Goal: Answer question/provide support

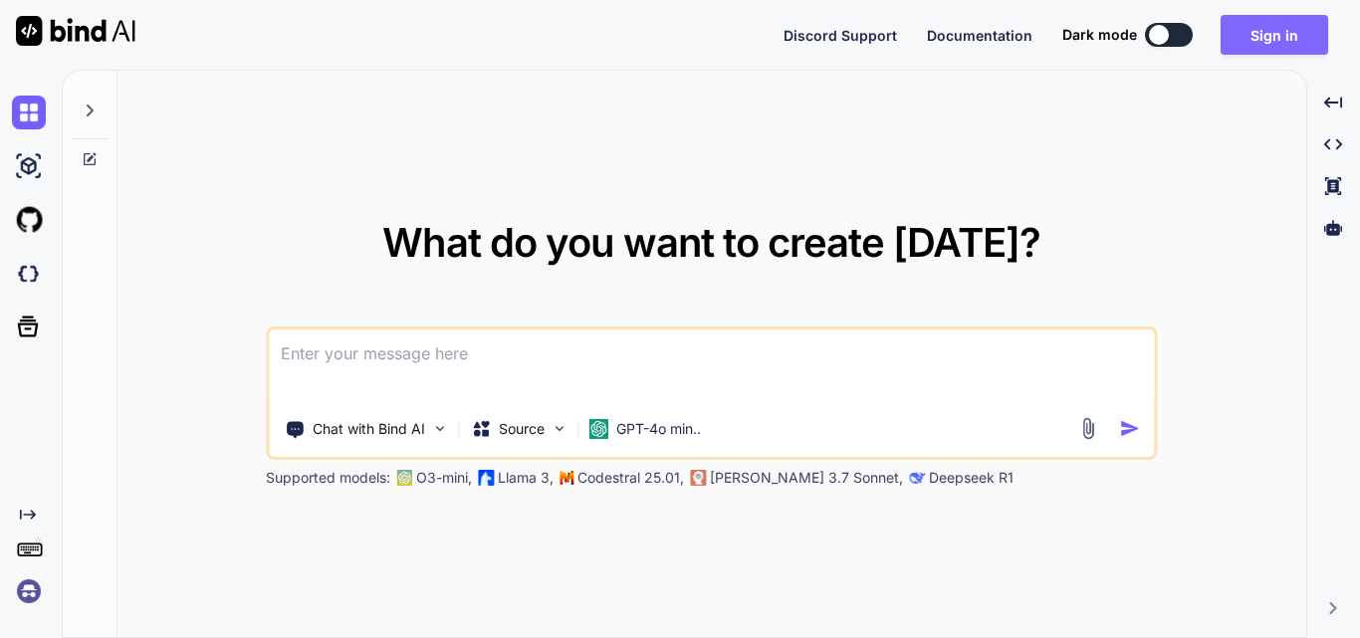
click at [1235, 46] on button "Sign in" at bounding box center [1273, 35] width 107 height 40
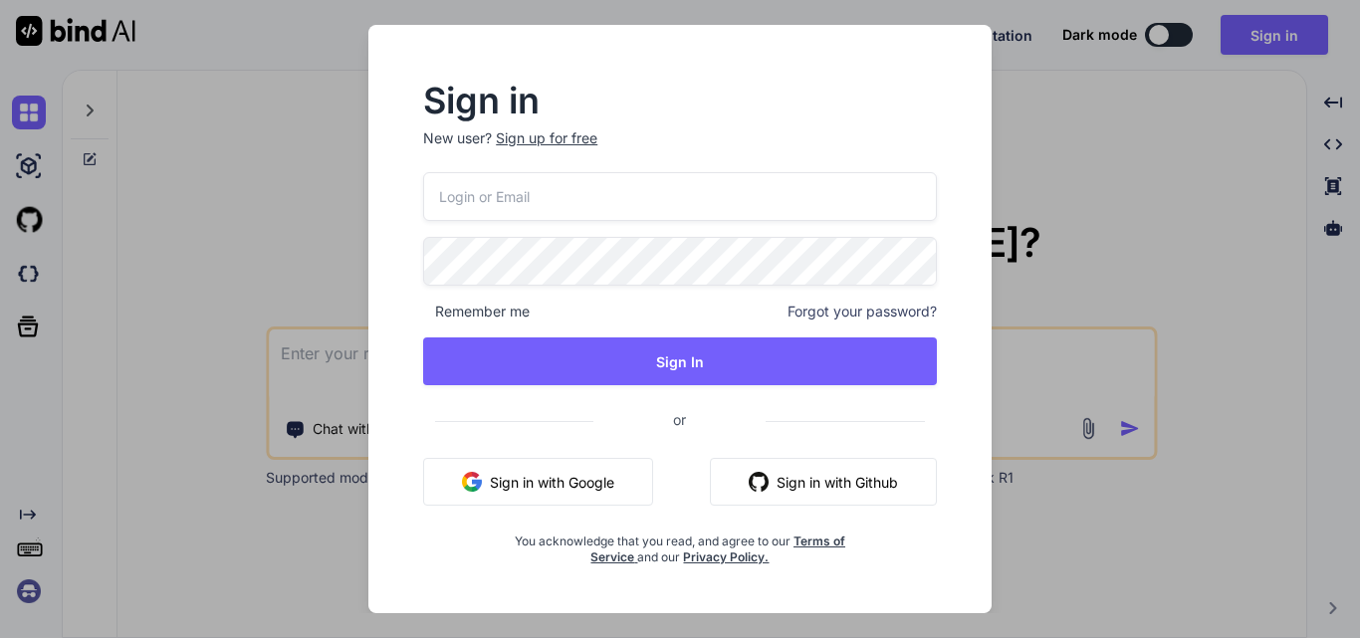
click at [633, 201] on input "email" at bounding box center [680, 196] width 514 height 49
type input "[EMAIL_ADDRESS][DOMAIN_NAME]"
drag, startPoint x: 614, startPoint y: 205, endPoint x: 215, endPoint y: 255, distance: 402.2
click at [215, 255] on div "Sign in New user? Sign up for free [EMAIL_ADDRESS][DOMAIN_NAME] Remember me For…" at bounding box center [680, 319] width 1360 height 638
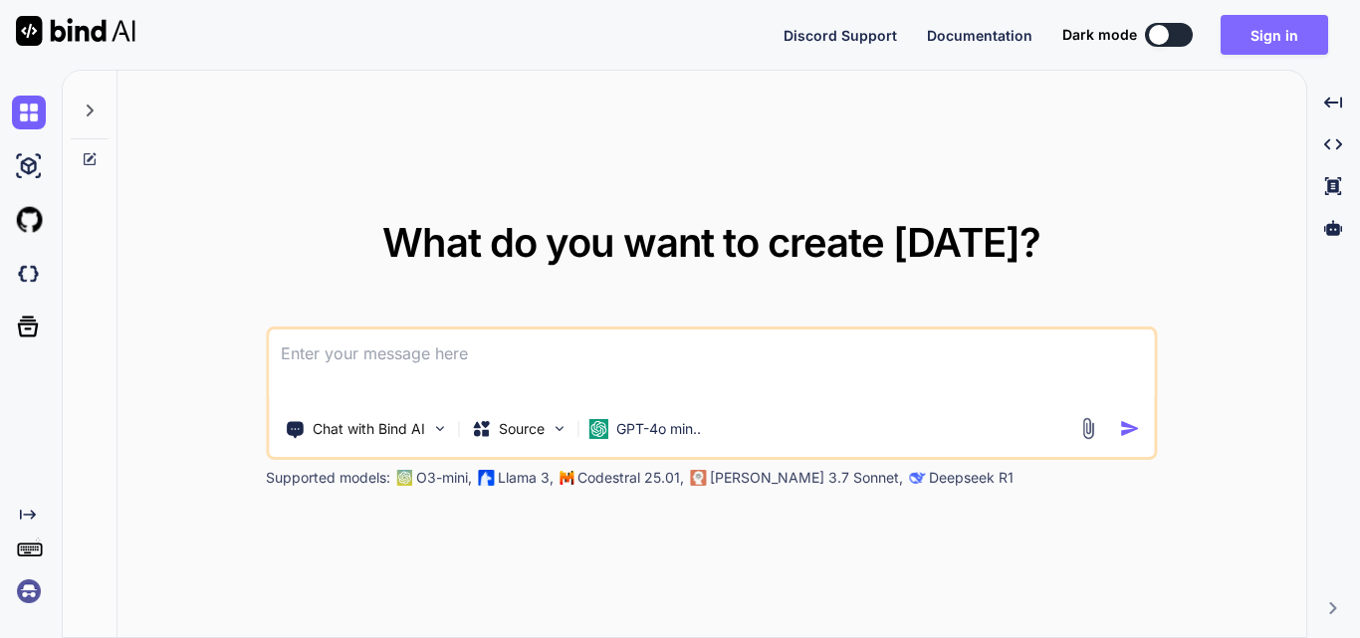
click at [1273, 26] on button "Sign in" at bounding box center [1273, 35] width 107 height 40
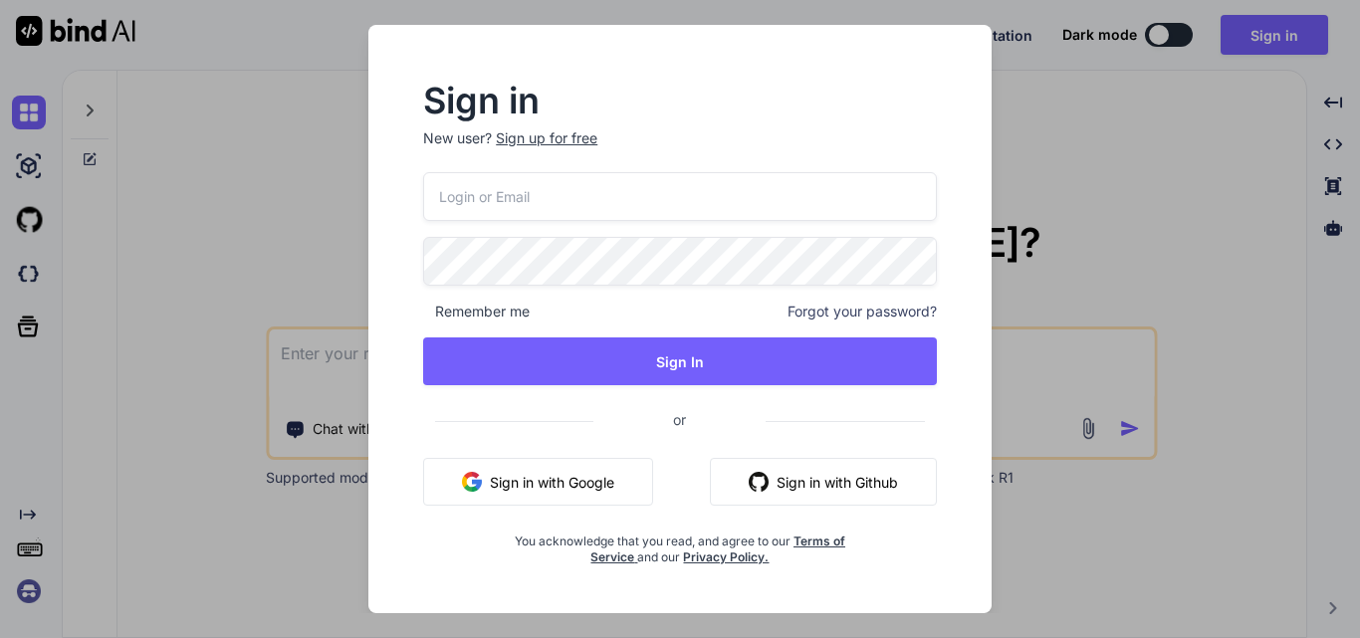
click at [583, 199] on input "email" at bounding box center [680, 196] width 514 height 49
drag, startPoint x: 493, startPoint y: 194, endPoint x: 449, endPoint y: 196, distance: 43.8
click at [449, 196] on input "[EMAIL_ADDRESS][DOMAIN_NAME]" at bounding box center [680, 196] width 514 height 49
drag, startPoint x: 630, startPoint y: 202, endPoint x: 435, endPoint y: 193, distance: 195.3
click at [435, 193] on input "[EMAIL_ADDRESS][DOMAIN_NAME]" at bounding box center [680, 196] width 514 height 49
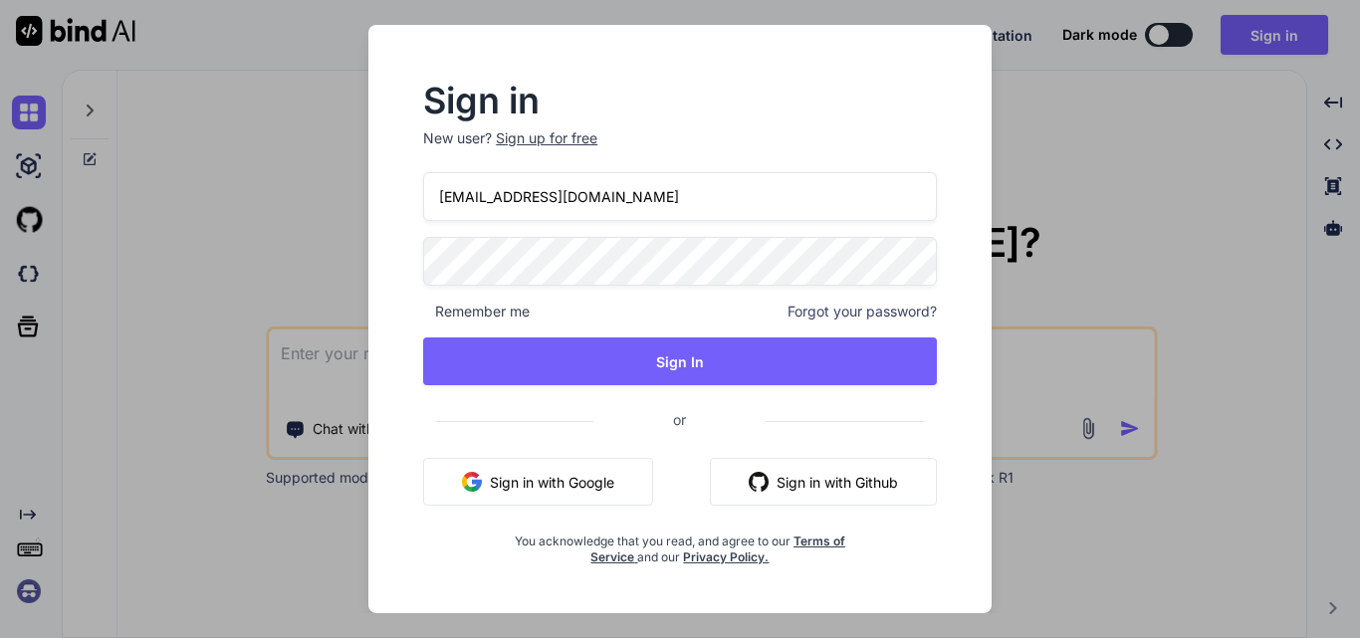
type input "[EMAIL_ADDRESS][DOMAIN_NAME]"
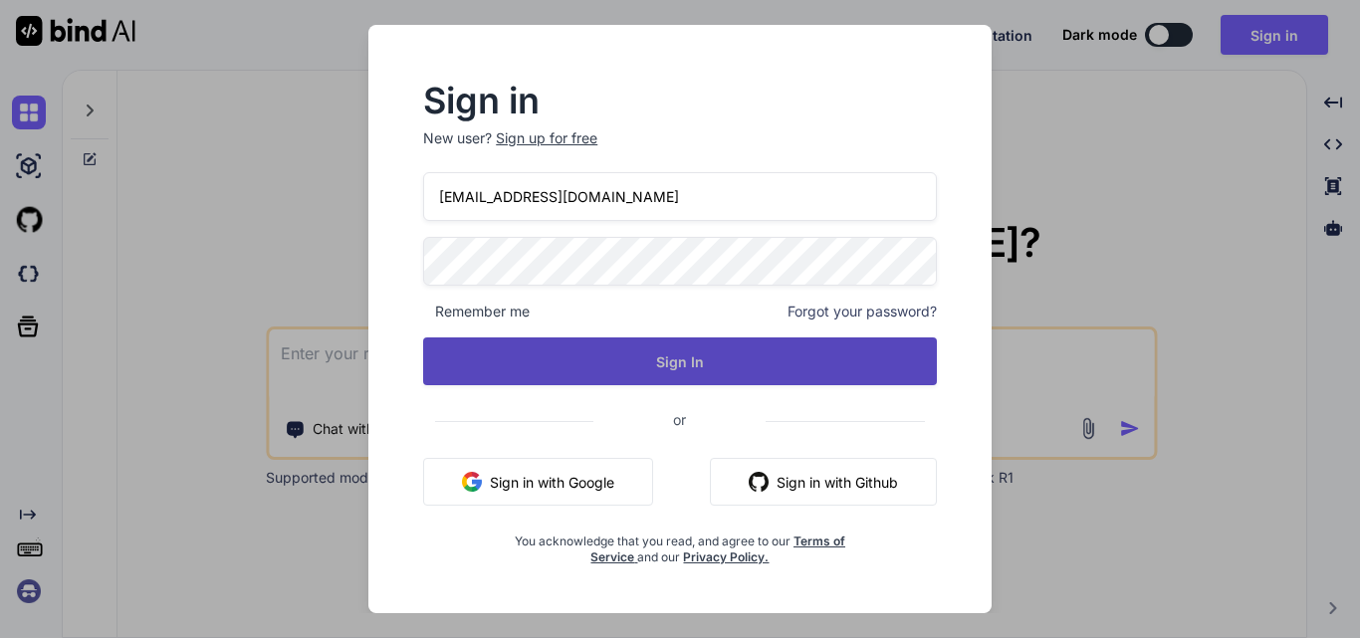
click at [698, 353] on button "Sign In" at bounding box center [680, 361] width 514 height 48
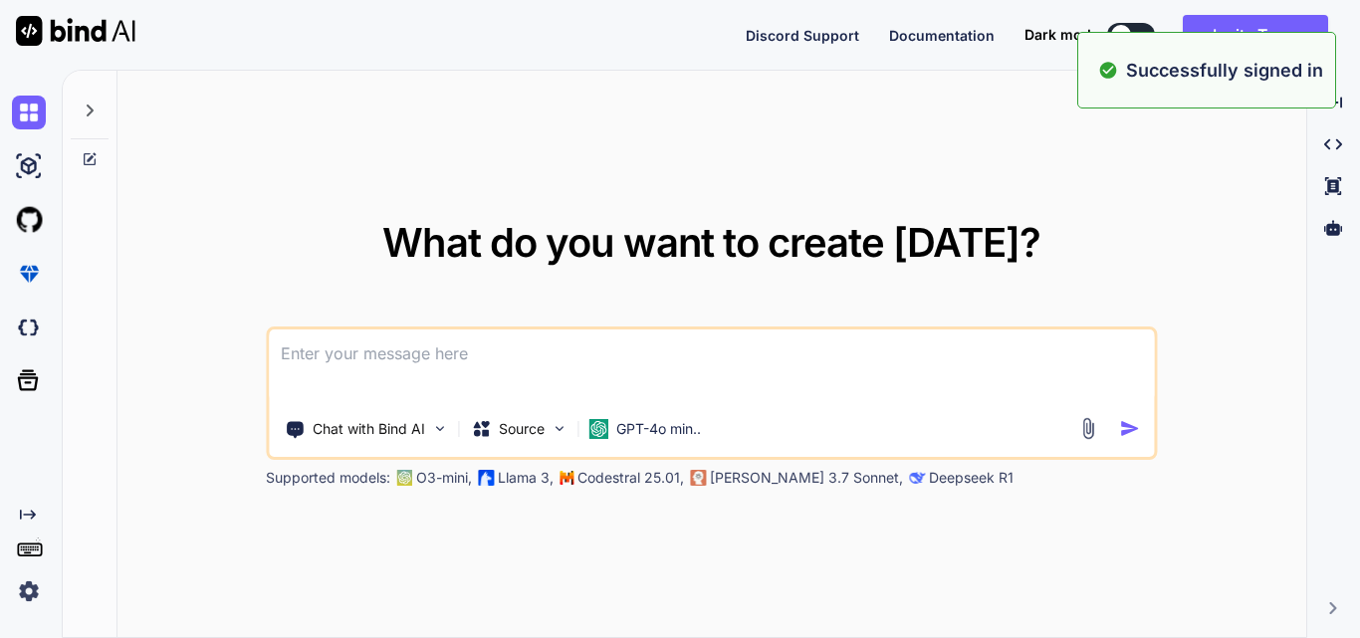
click at [1151, 173] on div "What do you want to create [DATE]? Chat with Bind AI Source GPT-4o min.. Suppor…" at bounding box center [711, 355] width 1188 height 568
type textarea "x"
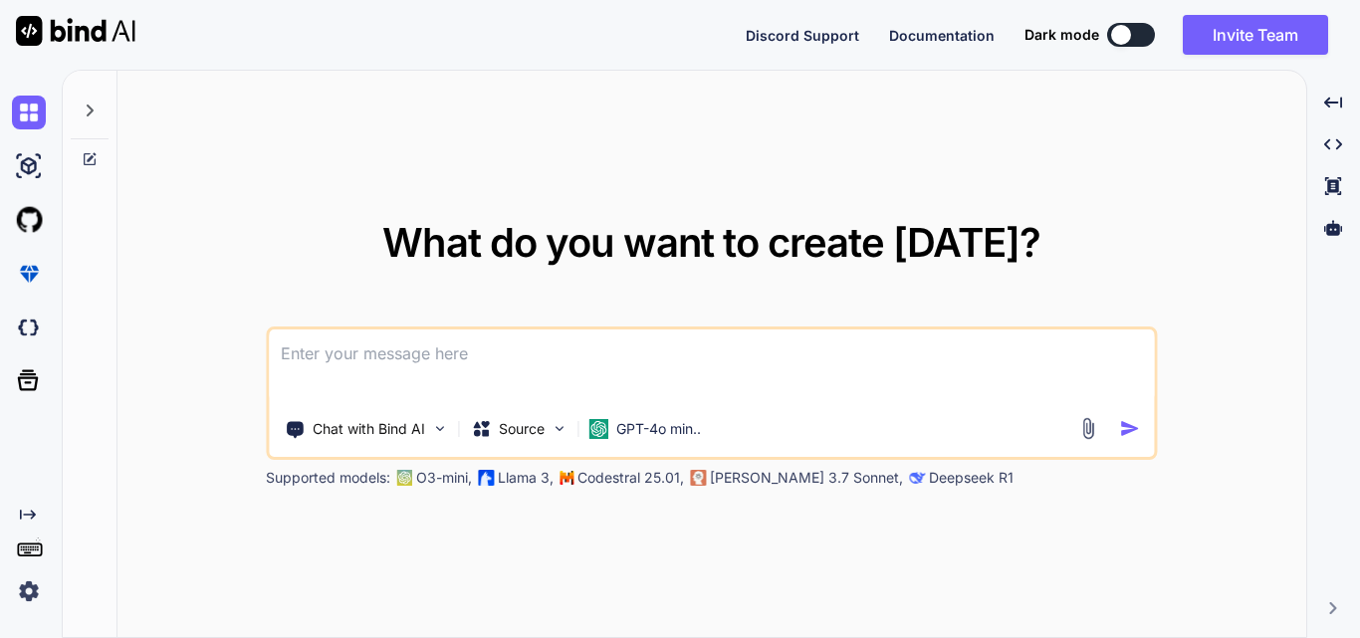
click at [402, 354] on textarea at bounding box center [711, 366] width 885 height 74
type textarea "g"
type textarea "x"
type textarea "ge"
type textarea "x"
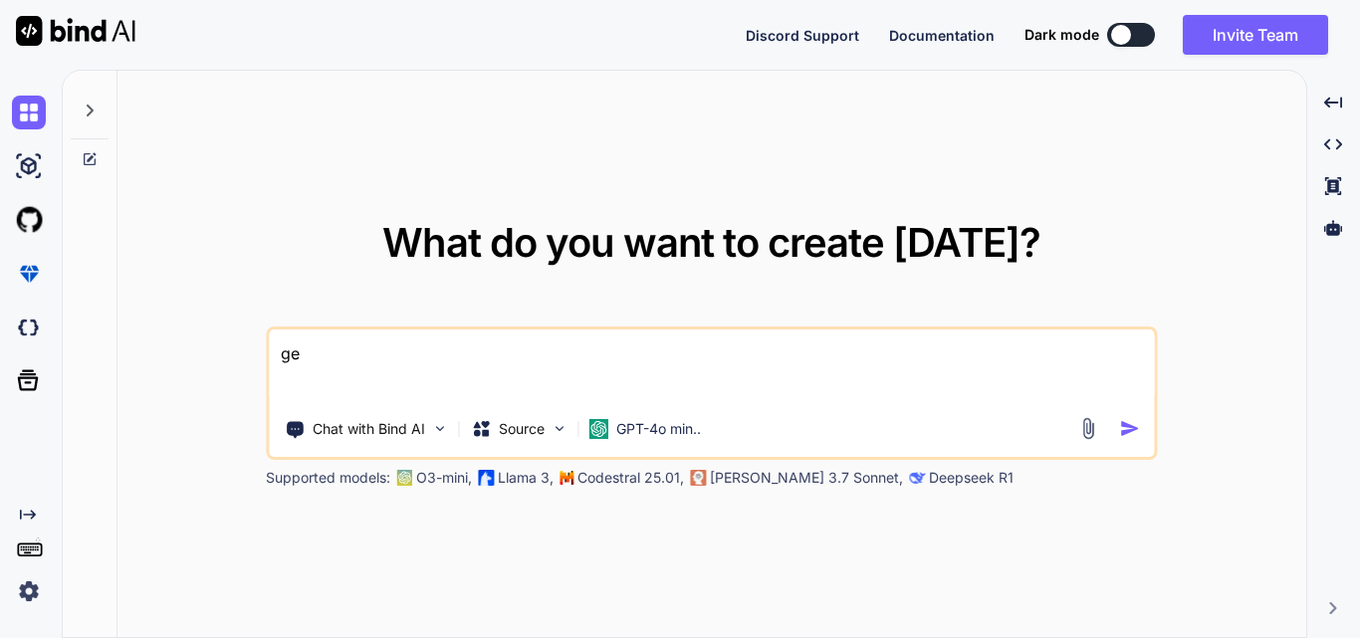
type textarea "get"
type textarea "x"
type textarea "gett"
type textarea "x"
type textarea "getti"
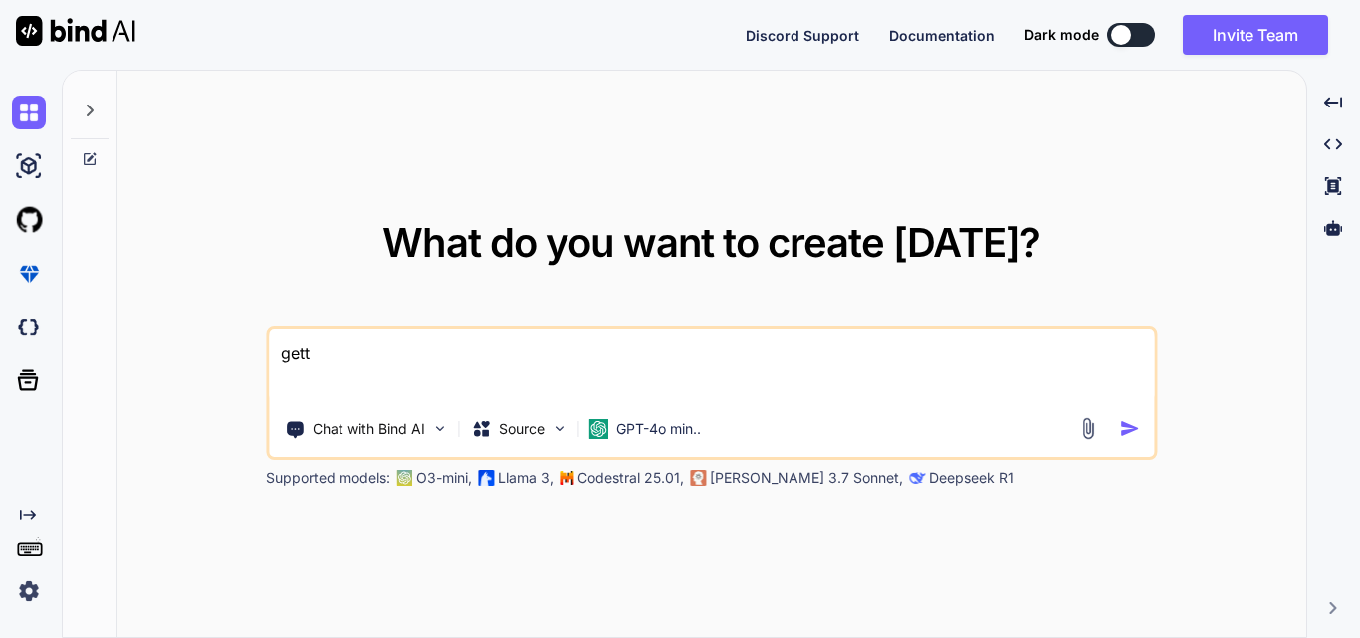
type textarea "x"
type textarea "gettin"
type textarea "x"
type textarea "getting"
type textarea "x"
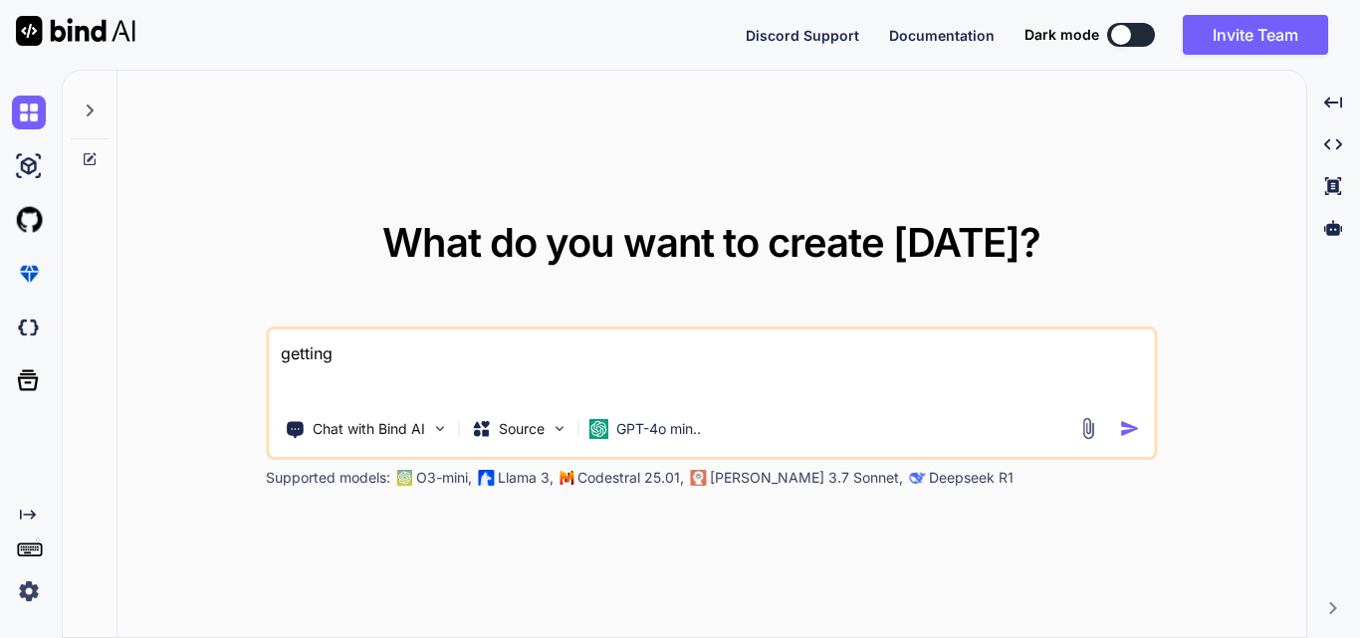
type textarea "getting"
type textarea "x"
type textarea "getting e"
type textarea "x"
type textarea "getting er"
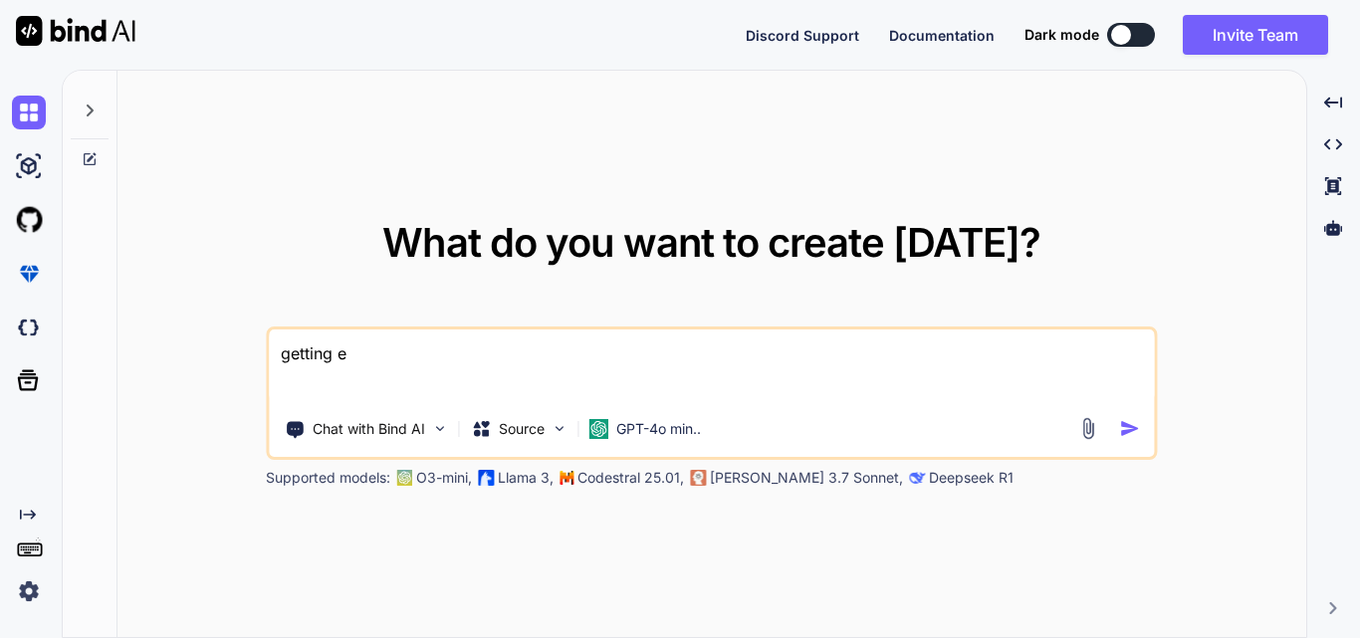
type textarea "x"
type textarea "getting err"
type textarea "x"
type textarea "getting erro"
type textarea "x"
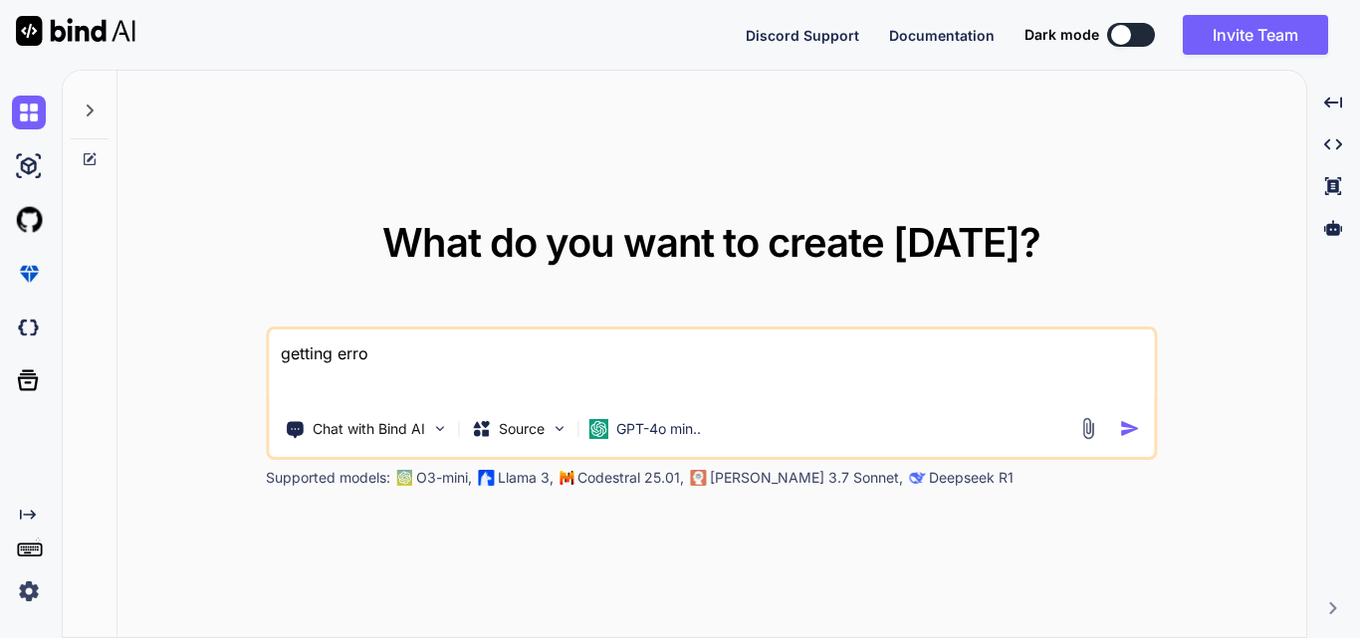
type textarea "getting error"
type textarea "x"
type textarea "getting error"
type textarea "x"
type textarea "getting error w"
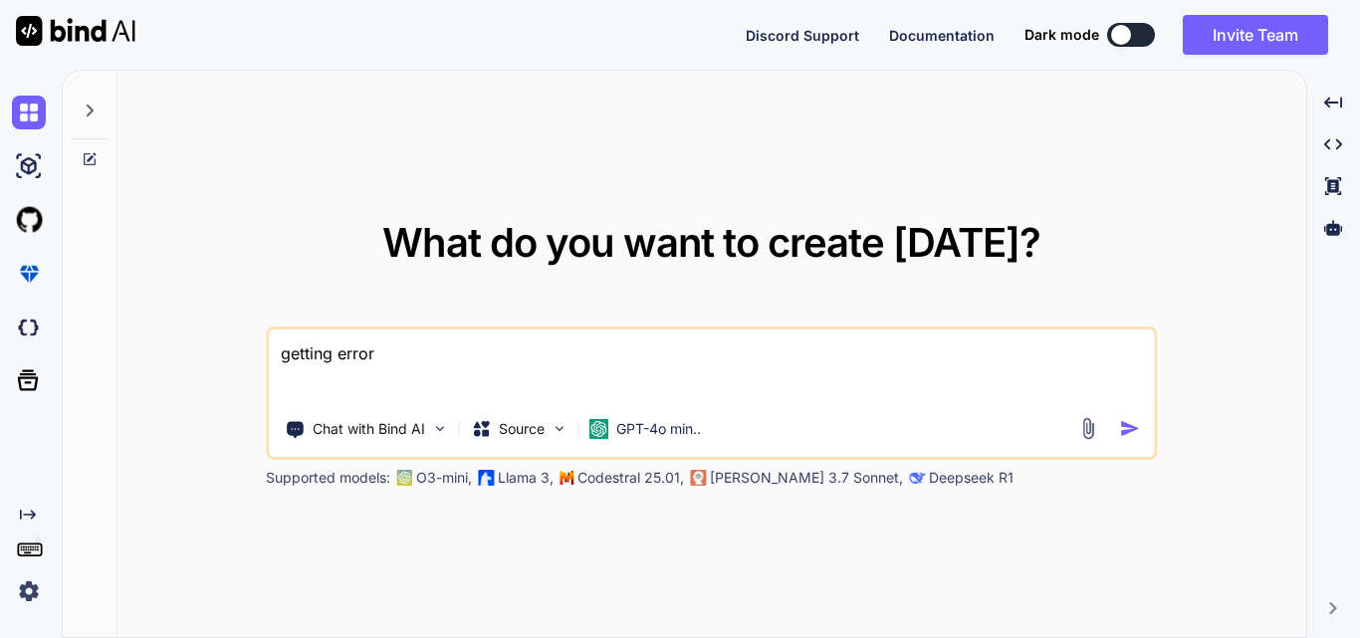
type textarea "x"
type textarea "getting error wh"
type textarea "x"
type textarea "getting error whi"
type textarea "x"
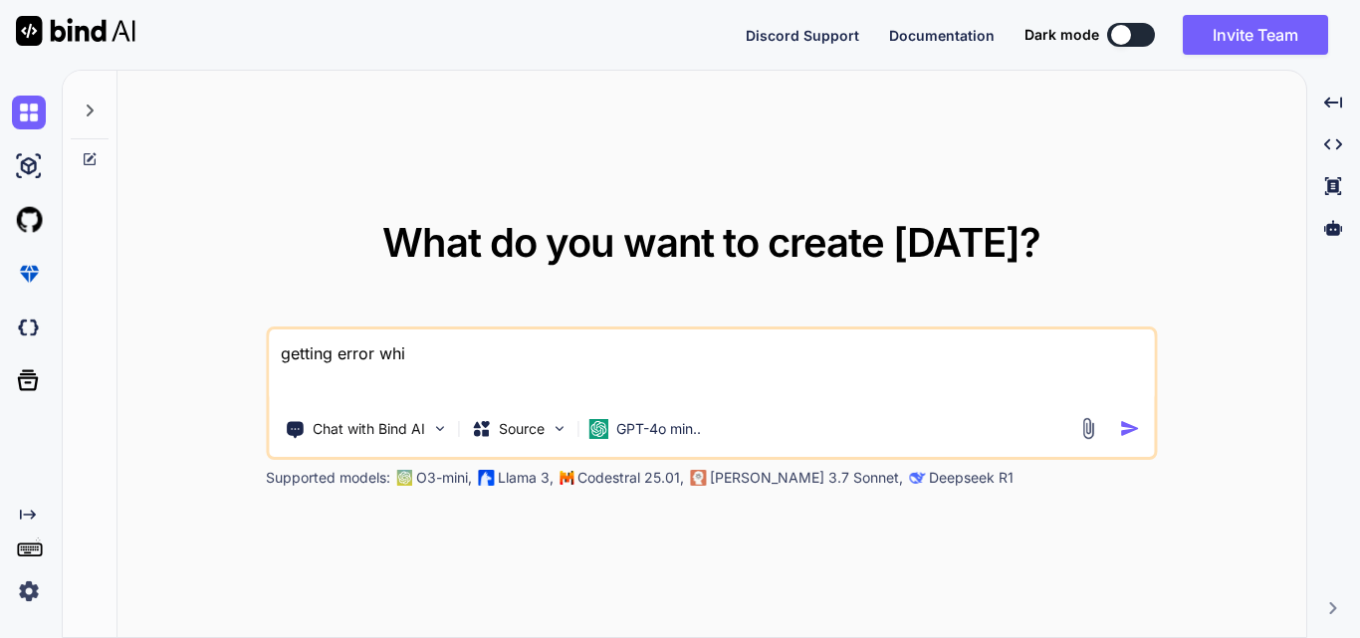
type textarea "getting error whil"
type textarea "x"
type textarea "getting error while"
type textarea "x"
type textarea "getting error while"
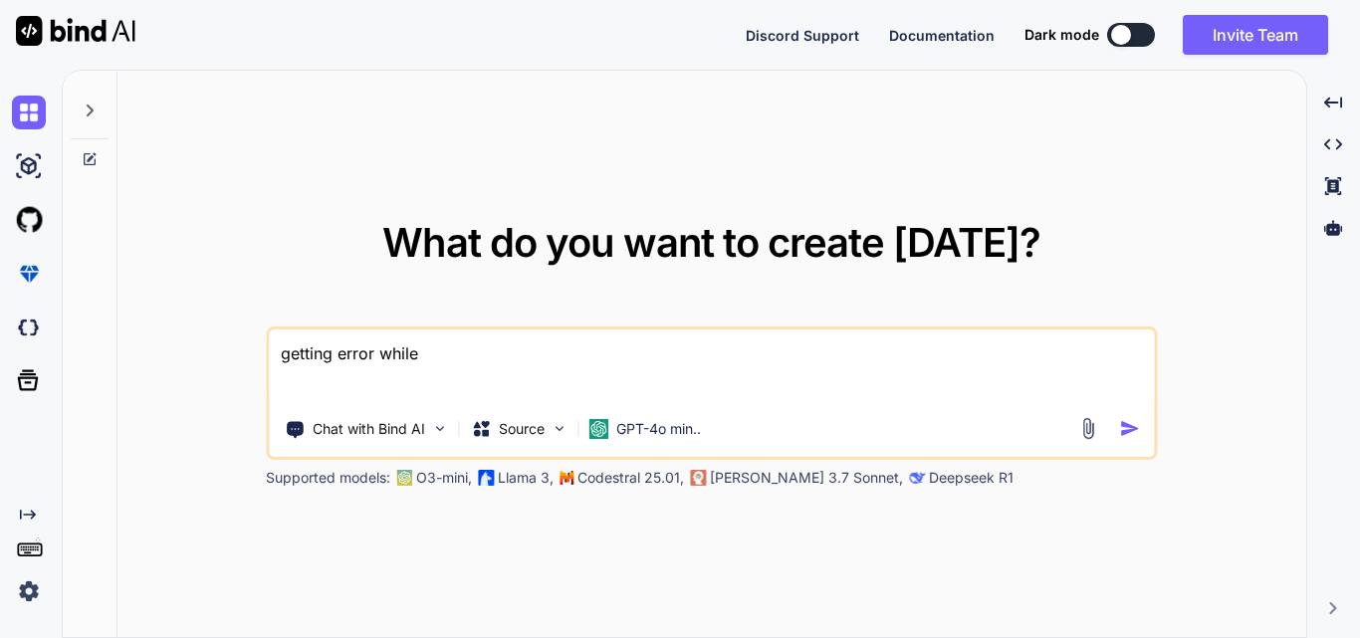
type textarea "x"
type textarea "getting error while i"
type textarea "x"
type textarea "getting error while im"
type textarea "x"
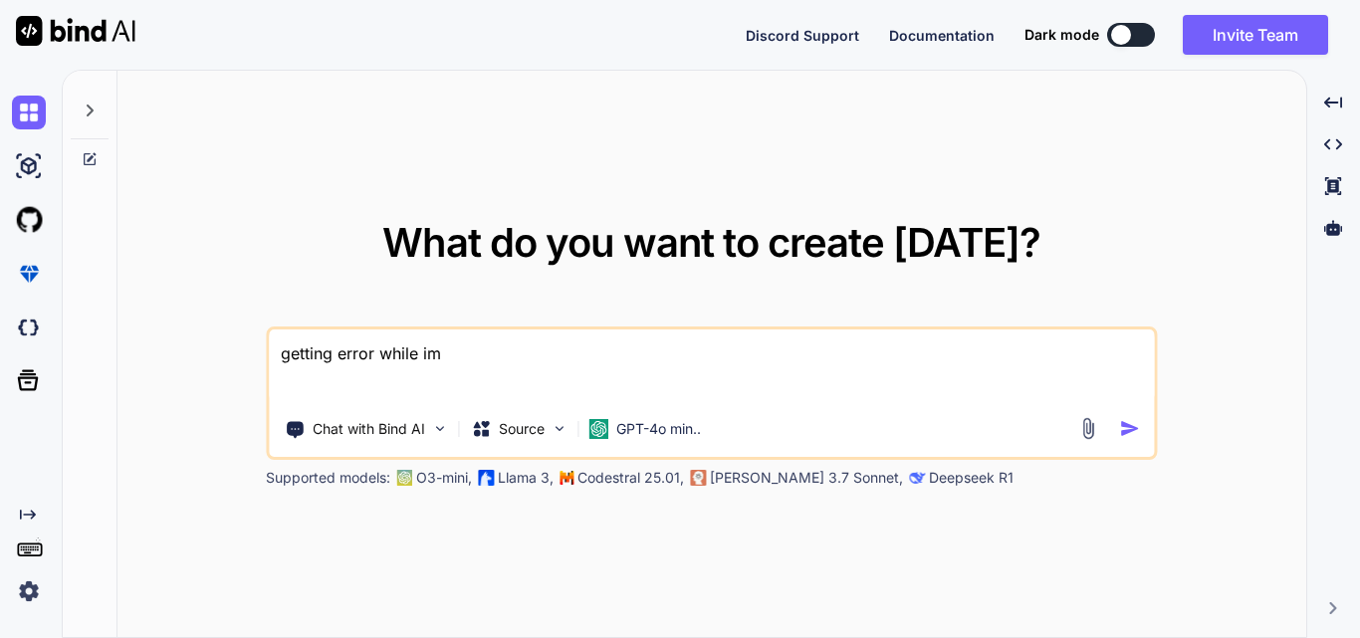
type textarea "getting error while imp"
type textarea "x"
type textarea "getting error while impl"
type textarea "x"
type textarea "getting error while imple"
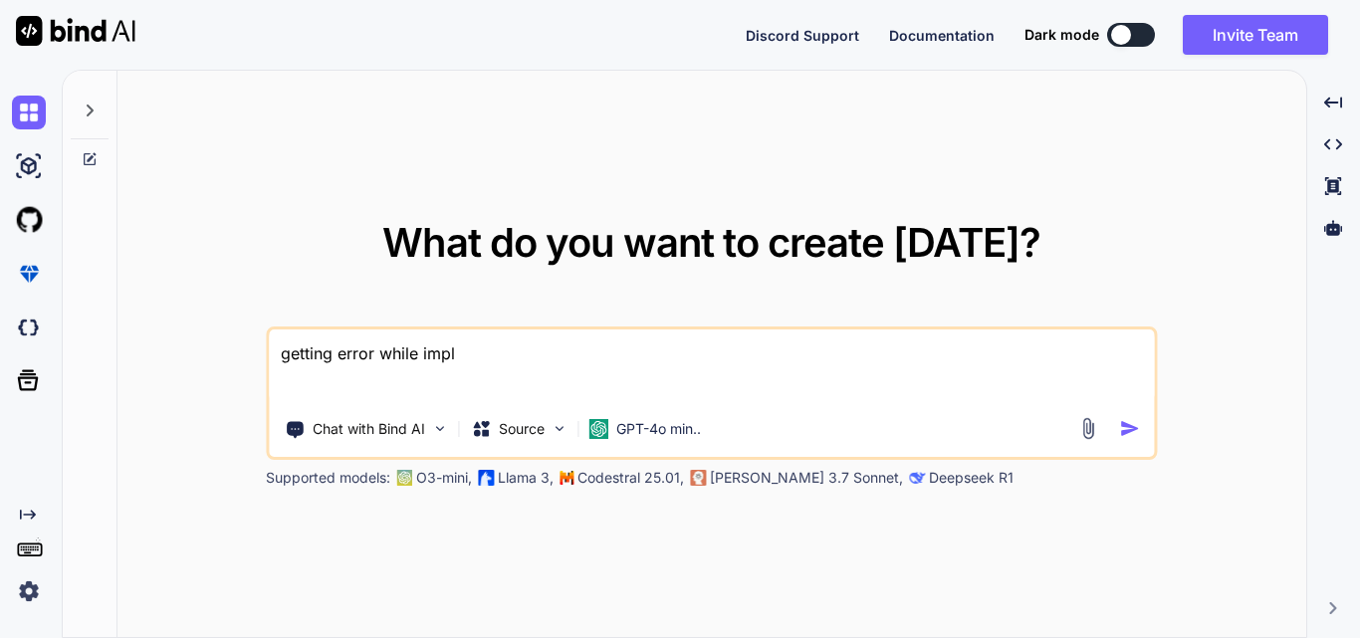
type textarea "x"
type textarea "getting error while implem"
type textarea "x"
type textarea "getting error while impleme"
type textarea "x"
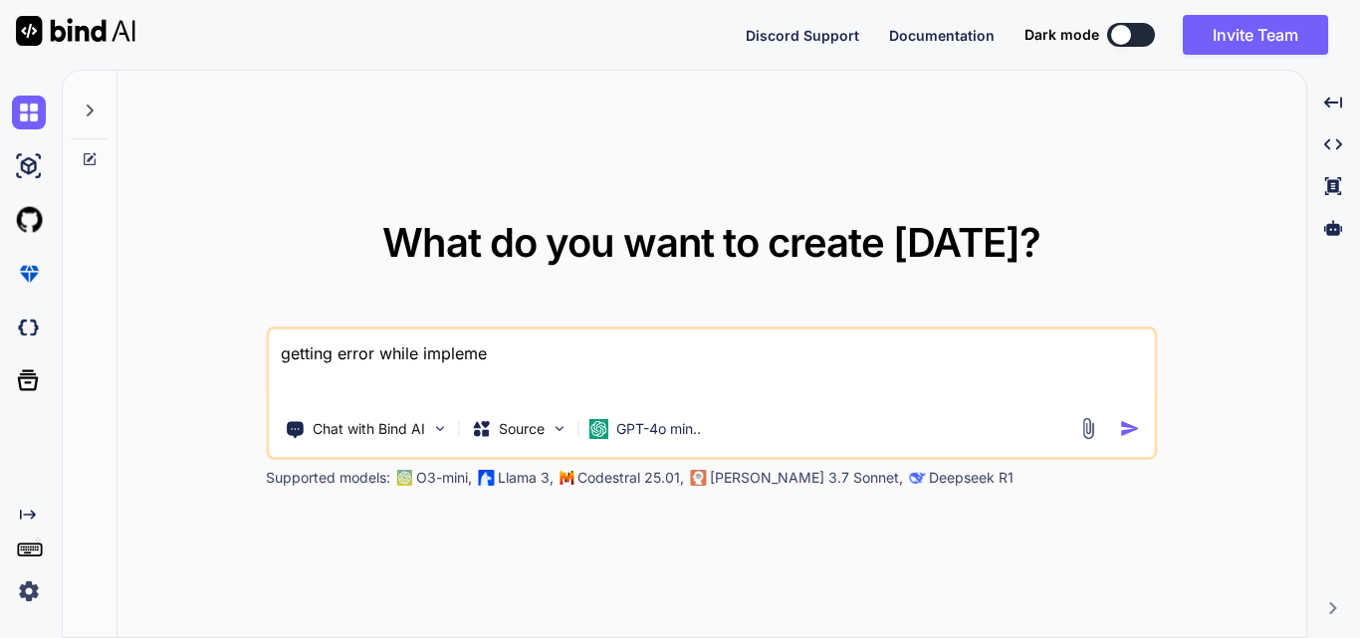
type textarea "getting error while implemen"
type textarea "x"
type textarea "getting error while implement"
type textarea "x"
type textarea "getting error while implementi"
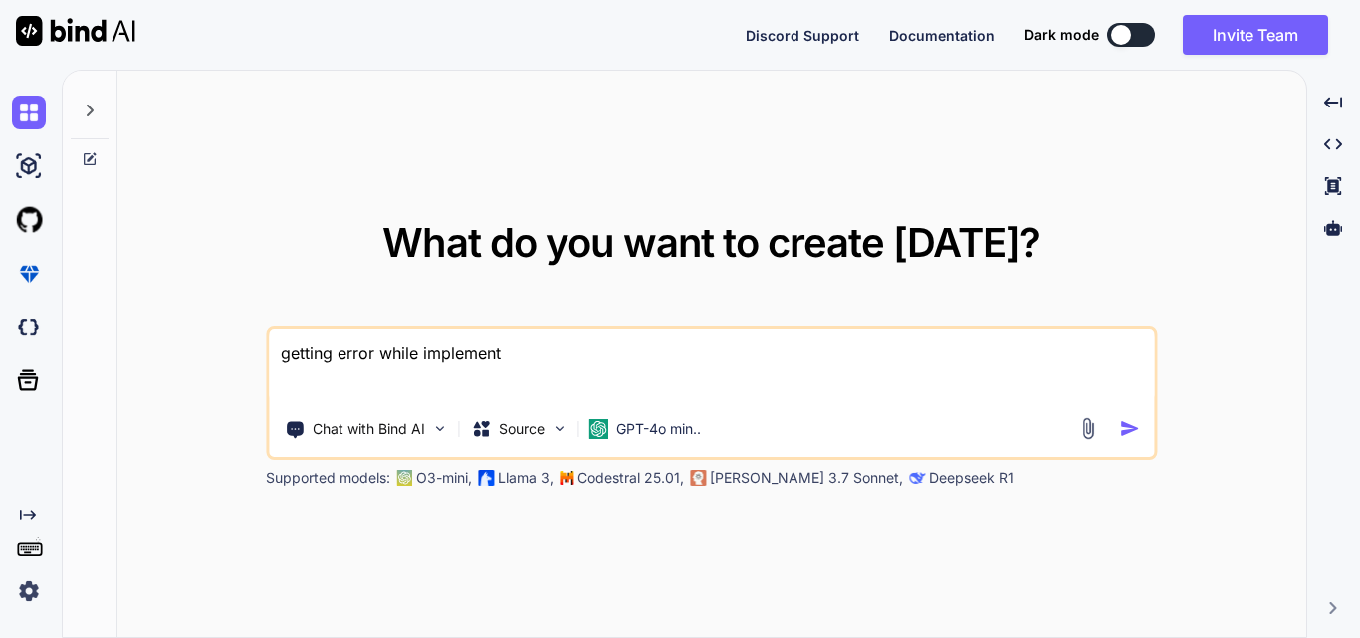
type textarea "x"
type textarea "getting error while implementin"
type textarea "x"
type textarea "getting error while implementing"
type textarea "x"
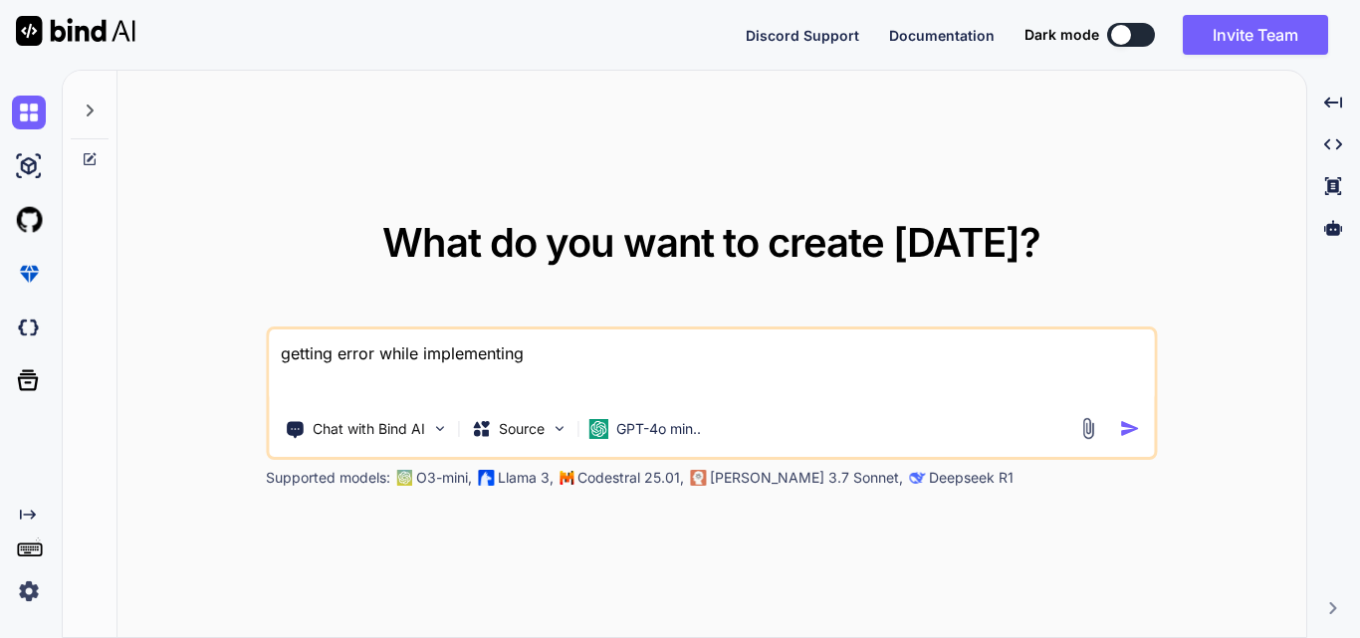
type textarea "getting error while implementing"
type textarea "x"
type textarea "getting error while implementing n"
type textarea "x"
type textarea "getting error while implementing no"
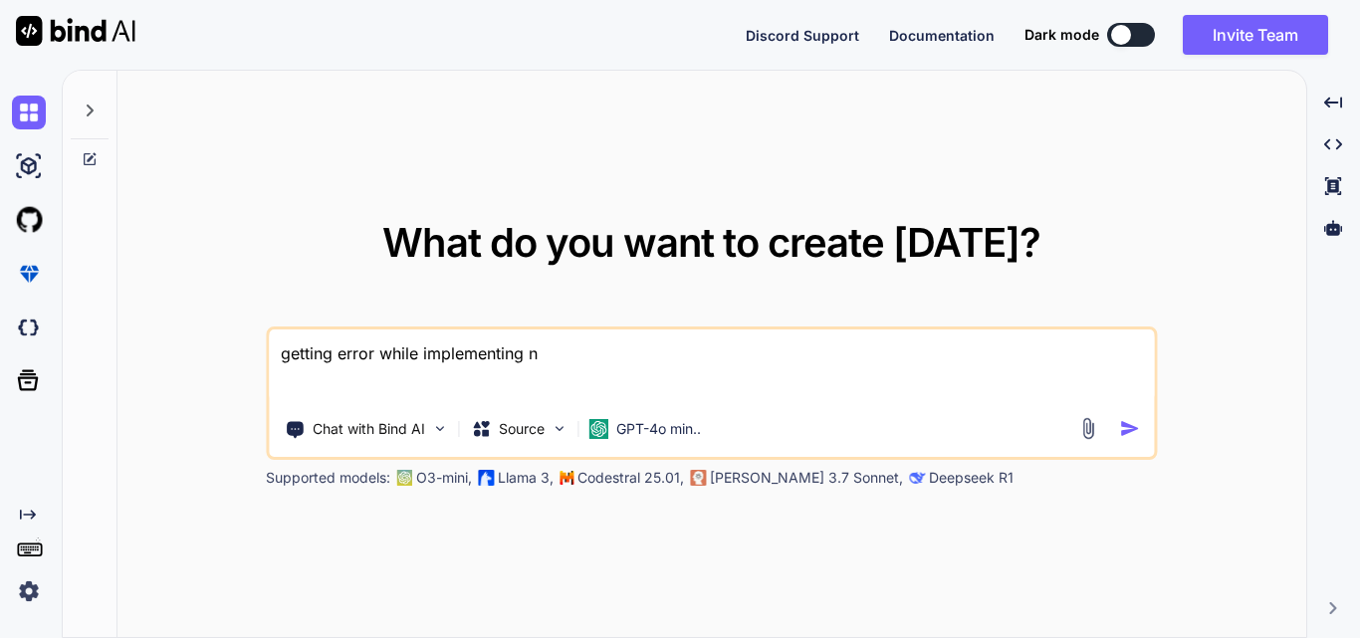
type textarea "x"
type textarea "getting error while implementing not"
type textarea "x"
type textarea "getting error while implementing noti"
type textarea "x"
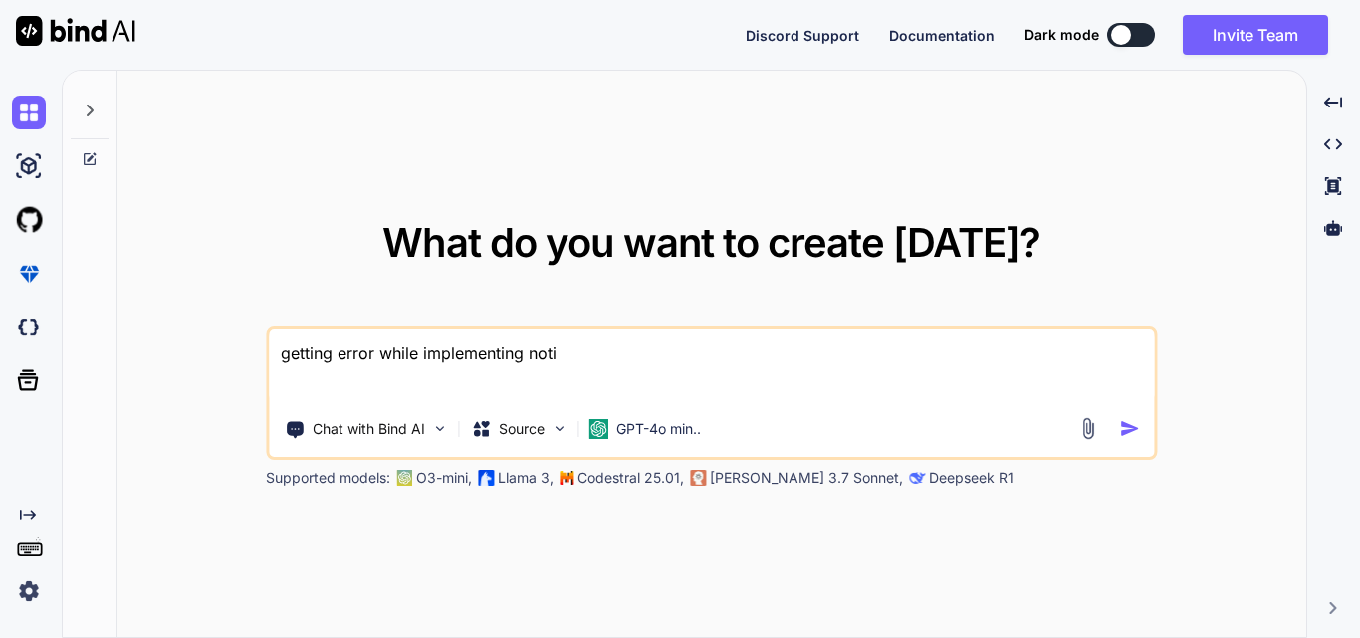
type textarea "getting error while implementing notif"
type textarea "x"
type textarea "getting error while implementing notifi"
type textarea "x"
type textarea "getting error while implementing notific"
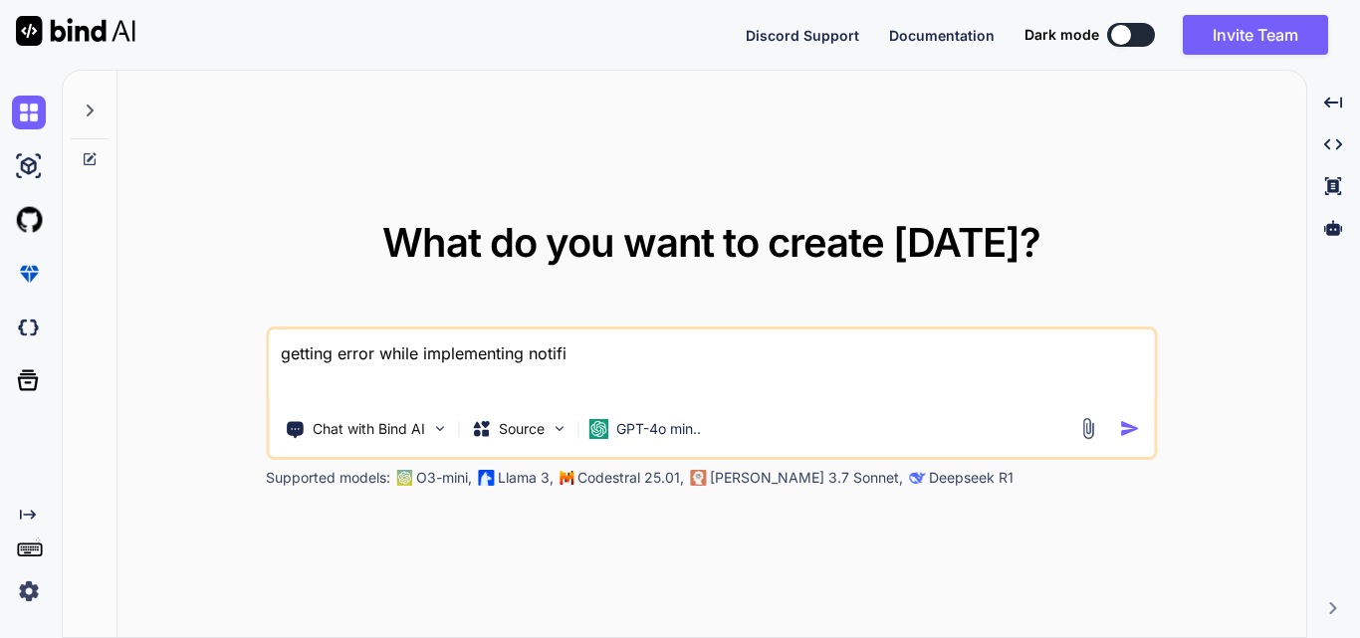
type textarea "x"
type textarea "getting error while implementing notifica"
type textarea "x"
type textarea "getting error while implementing notificat"
type textarea "x"
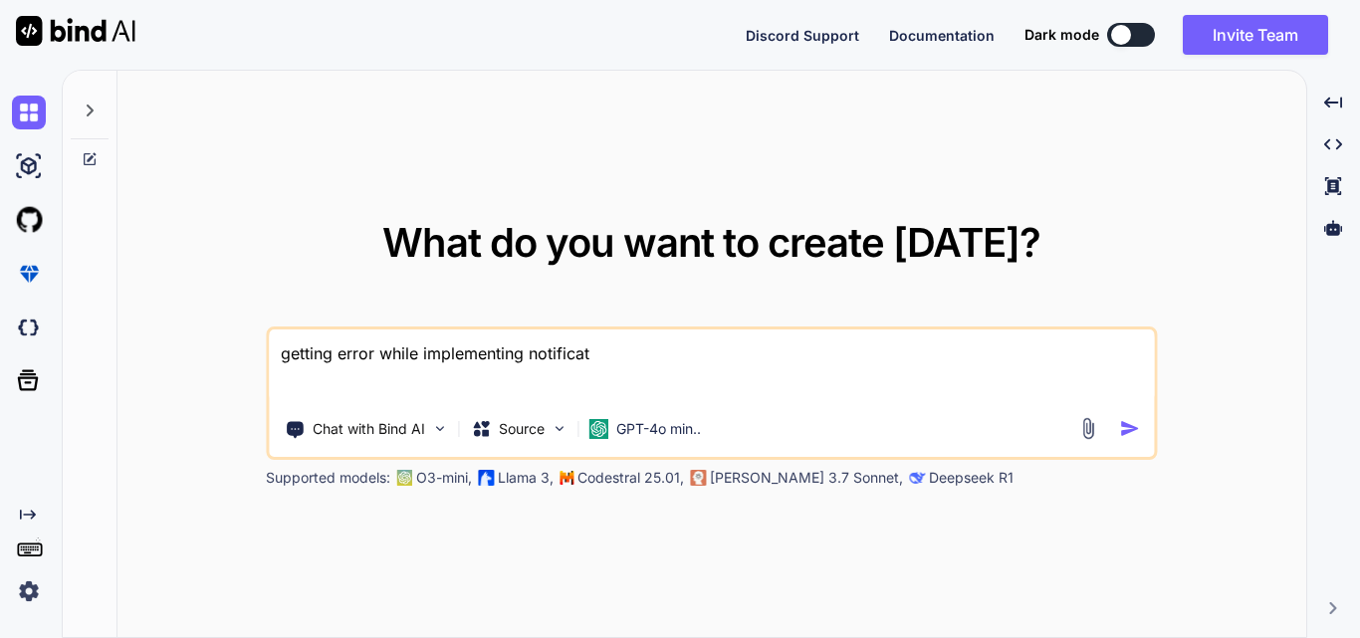
type textarea "getting error while implementing notificati"
type textarea "x"
type textarea "getting error while implementing notificatio"
type textarea "x"
type textarea "getting error while implementing notification"
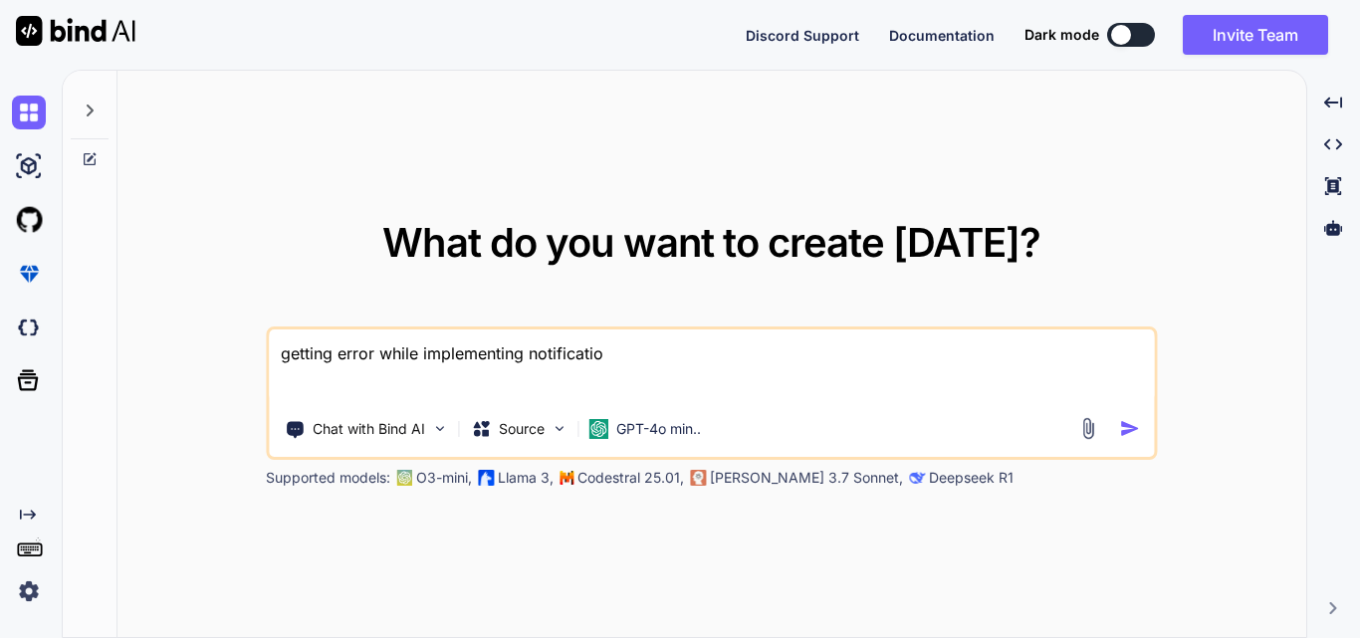
type textarea "x"
type textarea "getting error while implementing notification"
type textarea "x"
type textarea "getting error while implementing notification f"
type textarea "x"
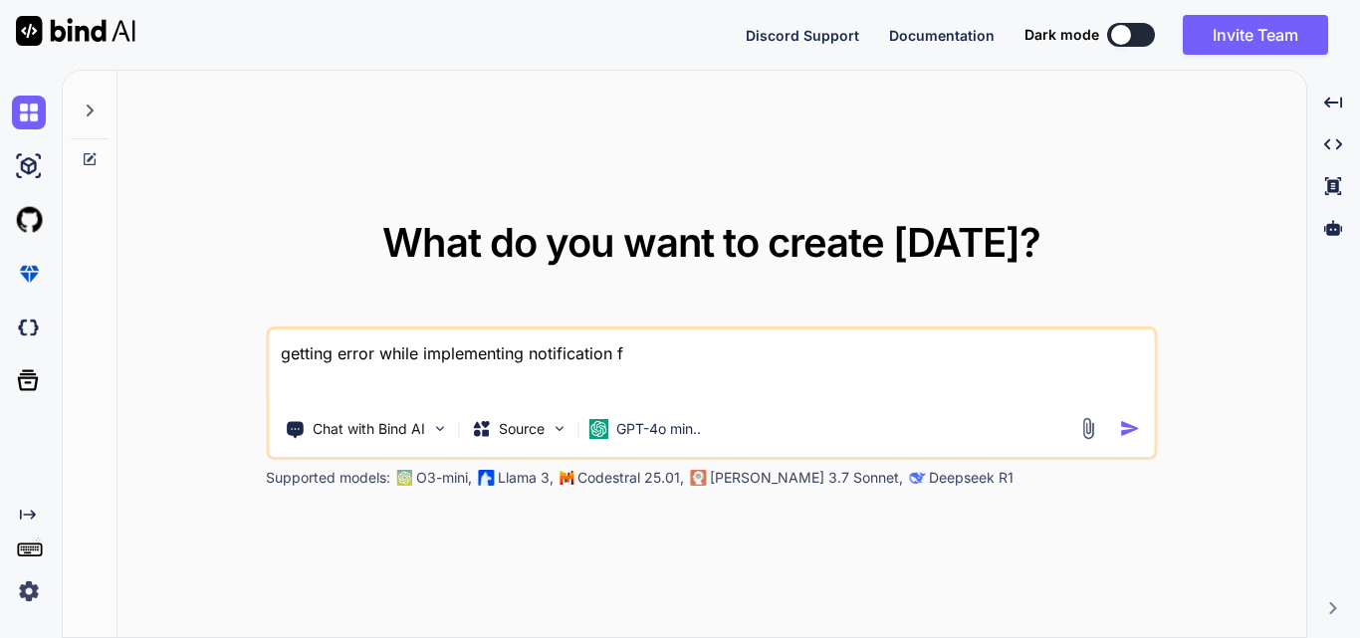
type textarea "getting error while implementing notification fu"
type textarea "x"
type textarea "getting error while implementing notification fun"
type textarea "x"
type textarea "getting error while implementing notification func"
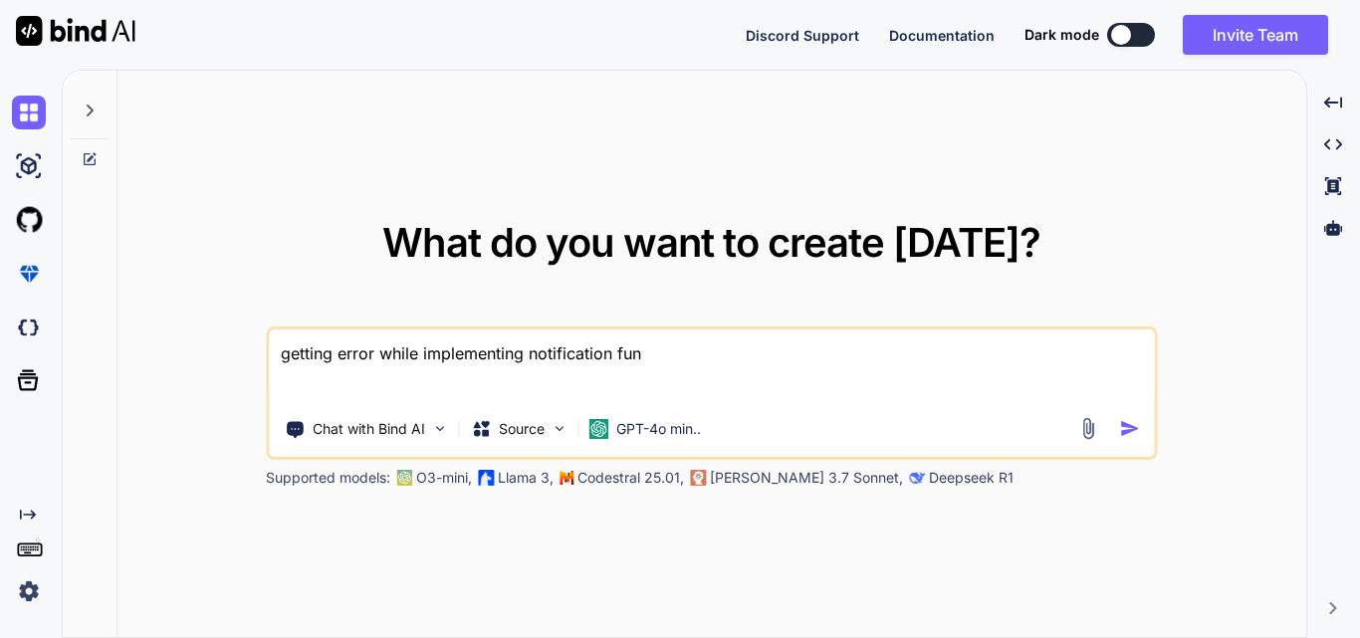
type textarea "x"
type textarea "getting error while implementing notification funct"
type textarea "x"
type textarea "getting error while implementing notification functi"
type textarea "x"
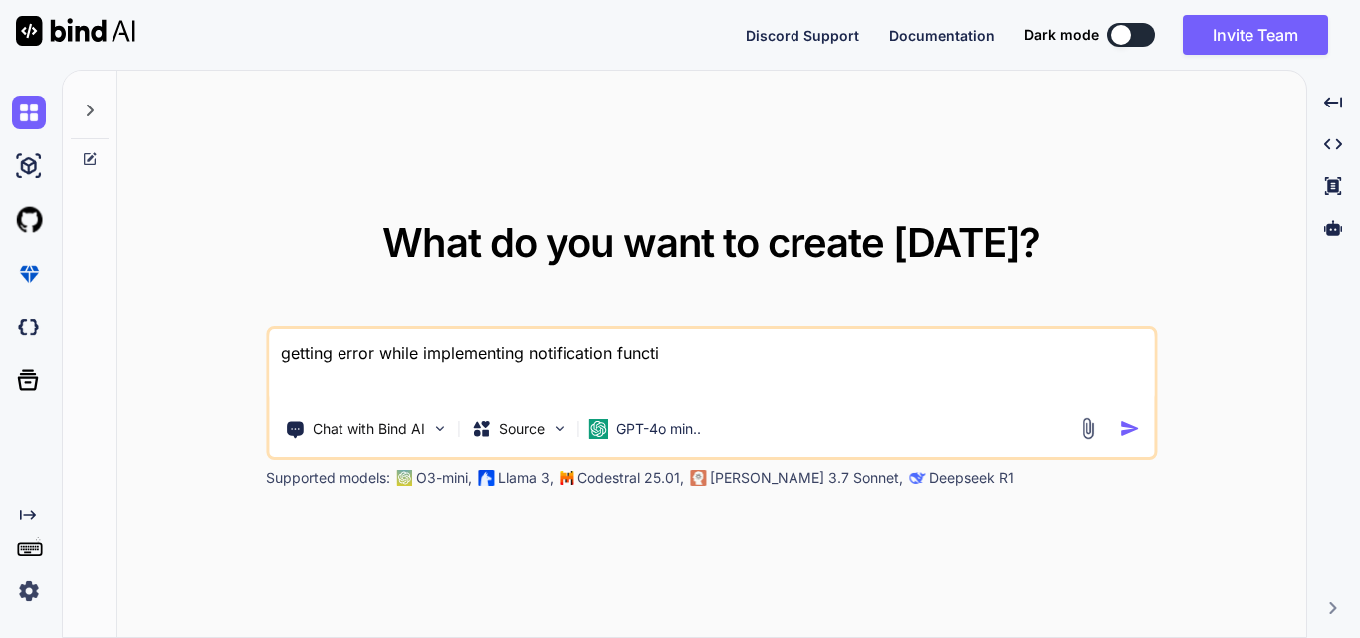
type textarea "getting error while implementing notification functio"
type textarea "x"
type textarea "getting error while implementing notification function"
type textarea "x"
type textarea "getting error while implementing notification functiona"
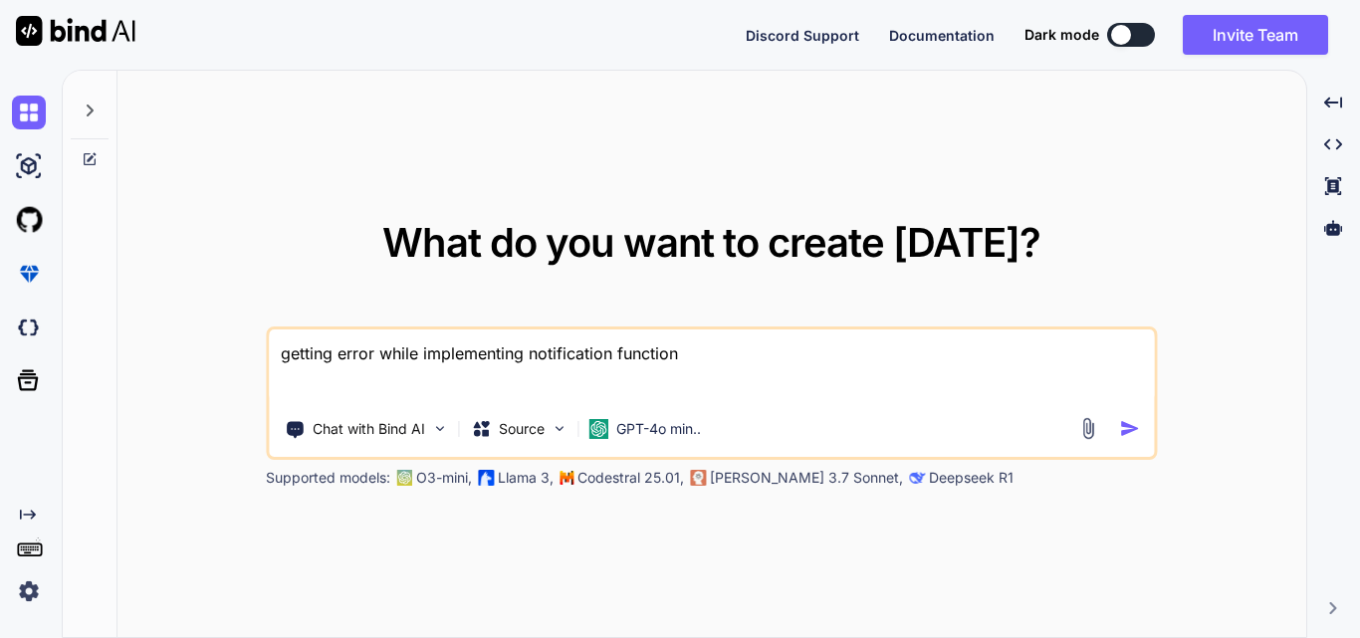
type textarea "x"
type textarea "getting error while implementing notification functional"
type textarea "x"
type textarea "getting error while implementing notification functionali"
type textarea "x"
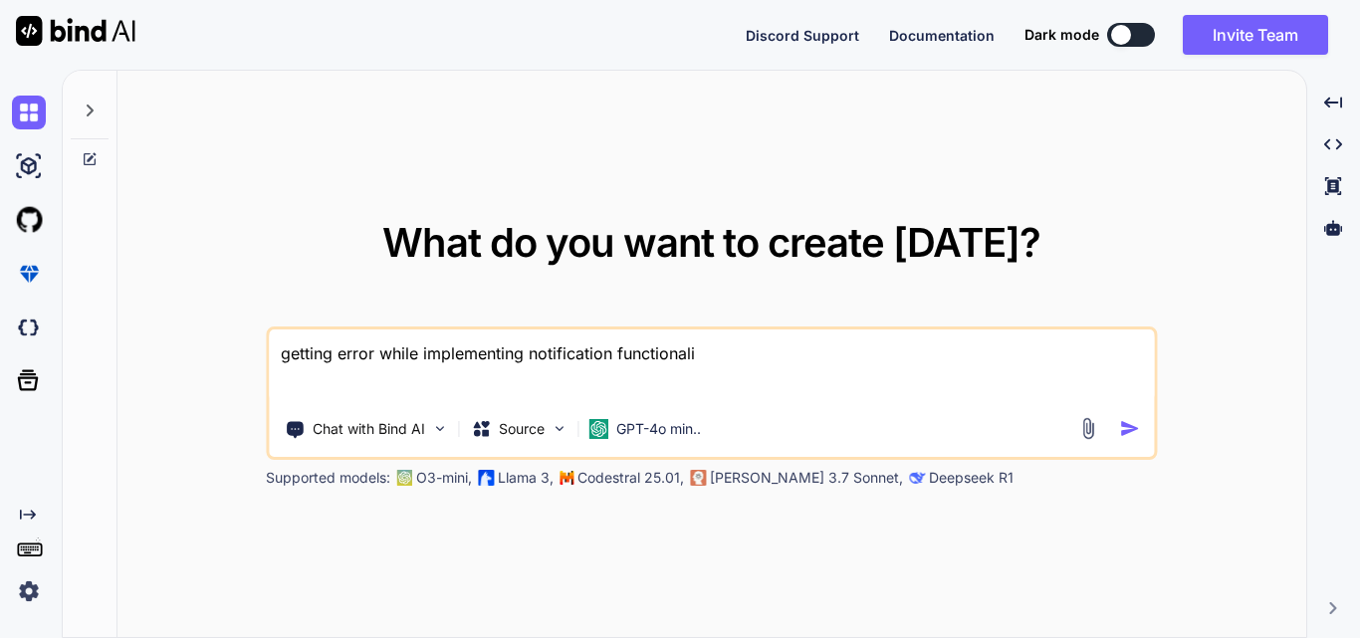
type textarea "getting error while implementing notification functionalit"
type textarea "x"
type textarea "getting error while implementing notification functionality"
type textarea "x"
type textarea "getting error while implementing notification functionality"
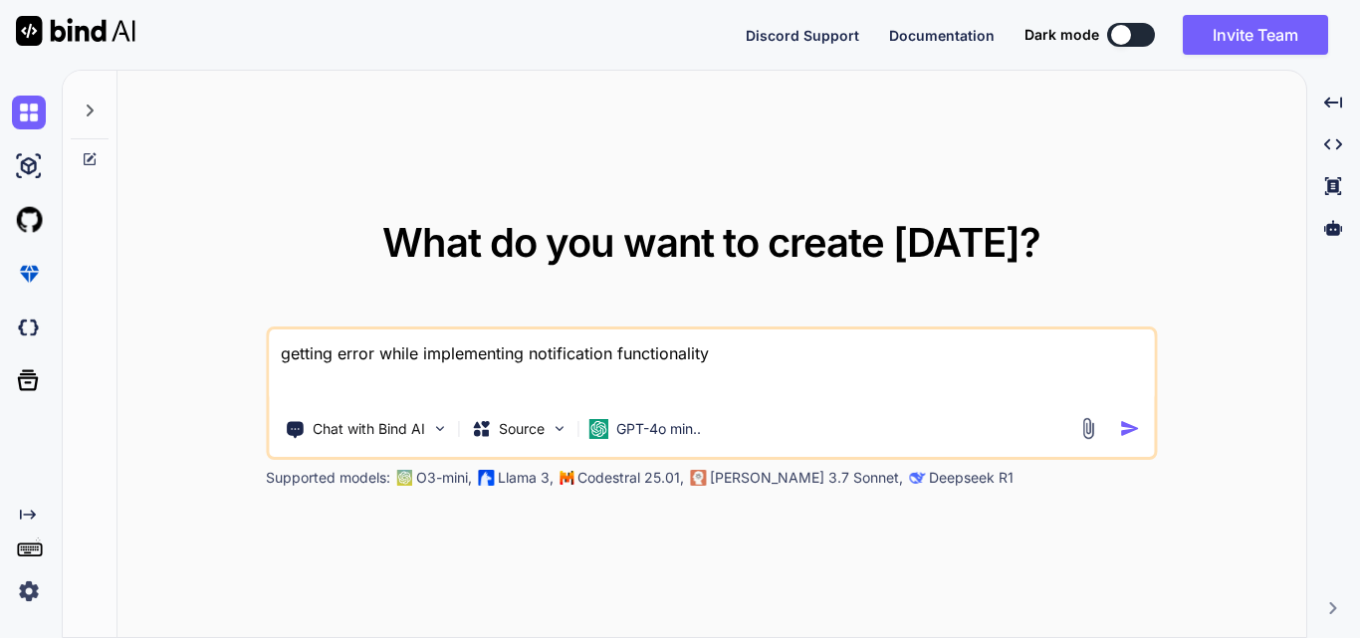
type textarea "x"
type textarea "getting error while implementing notification functionality i"
type textarea "x"
type textarea "getting error while implementing notification functionality in"
type textarea "x"
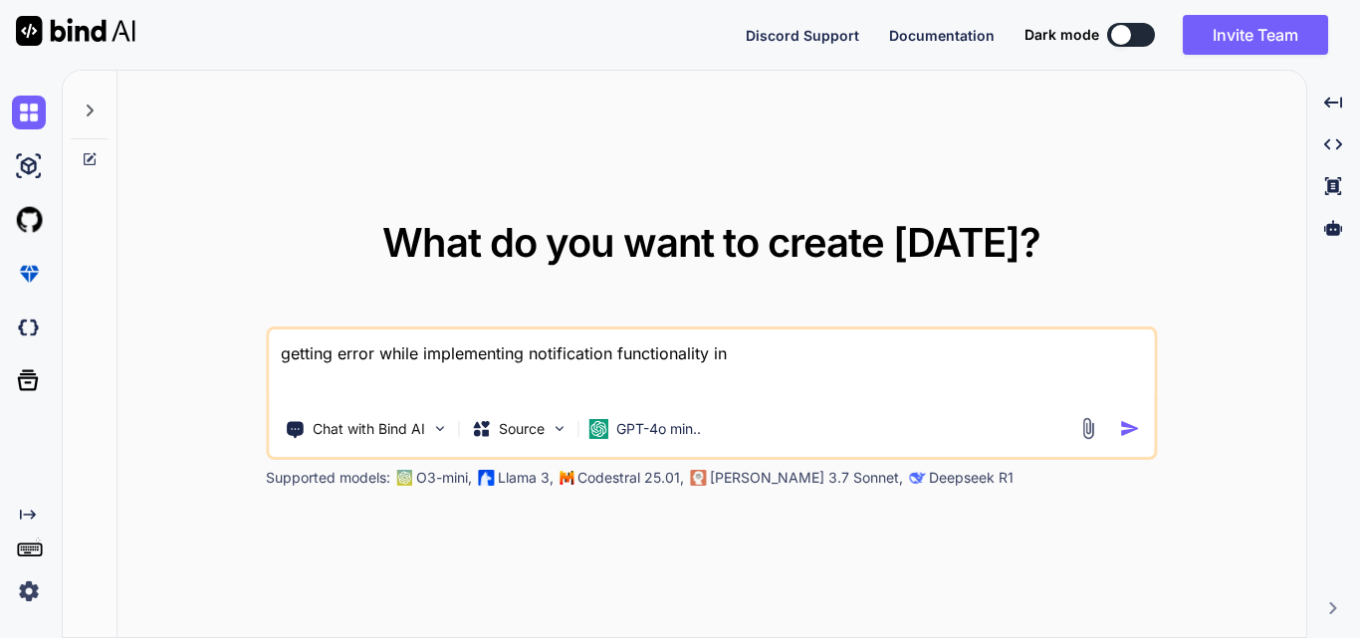
type textarea "getting error while implementing notification functionality in"
type textarea "x"
type textarea "getting error while implementing notification functionality in a"
type textarea "x"
type textarea "getting error while implementing notification functionality in ap"
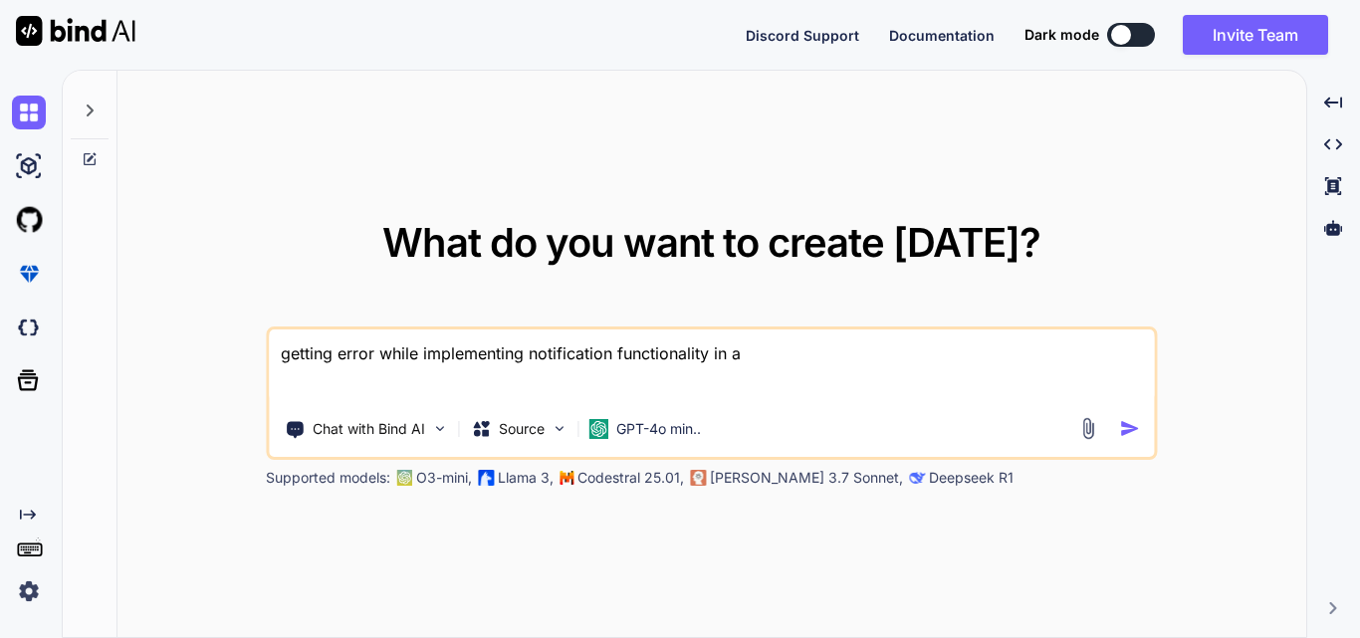
type textarea "x"
type textarea "getting error while implementing notification functionality in app"
type textarea "x"
type textarea "getting error while implementing notification functionality in appl"
type textarea "x"
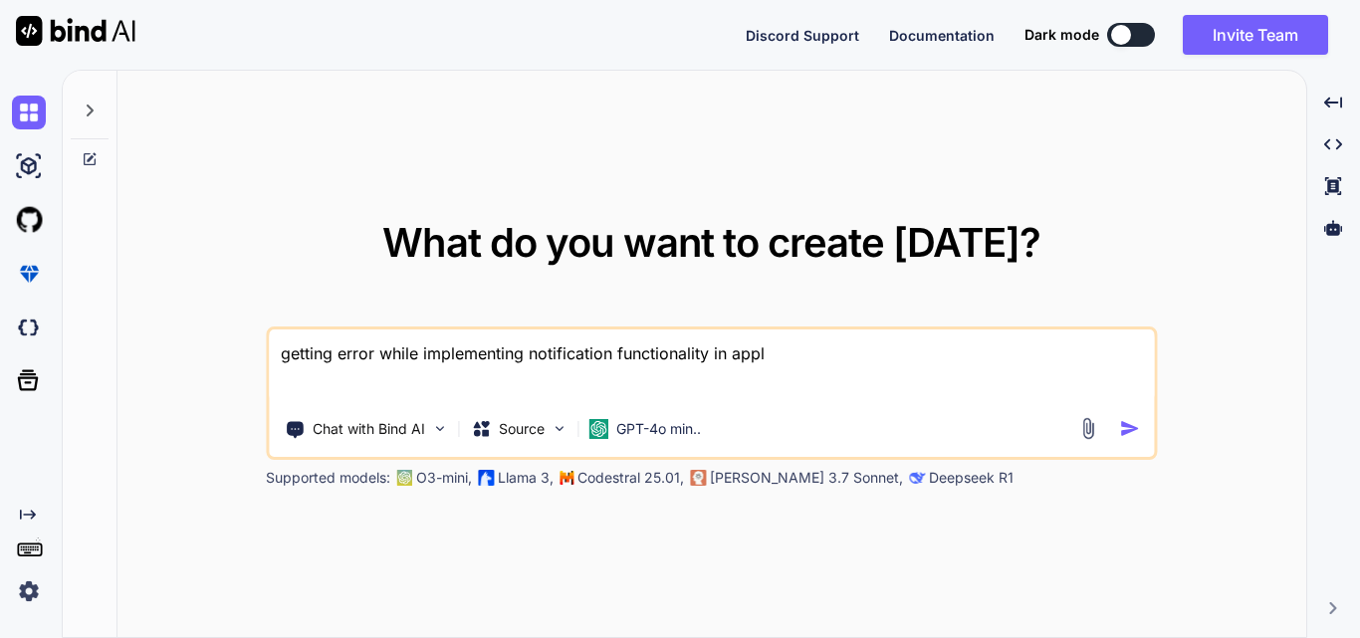
type textarea "getting error while implementing notification functionality in appli"
type textarea "x"
type textarea "getting error while implementing notification functionality in applic"
type textarea "x"
type textarea "getting error while implementing notification functionality in applica"
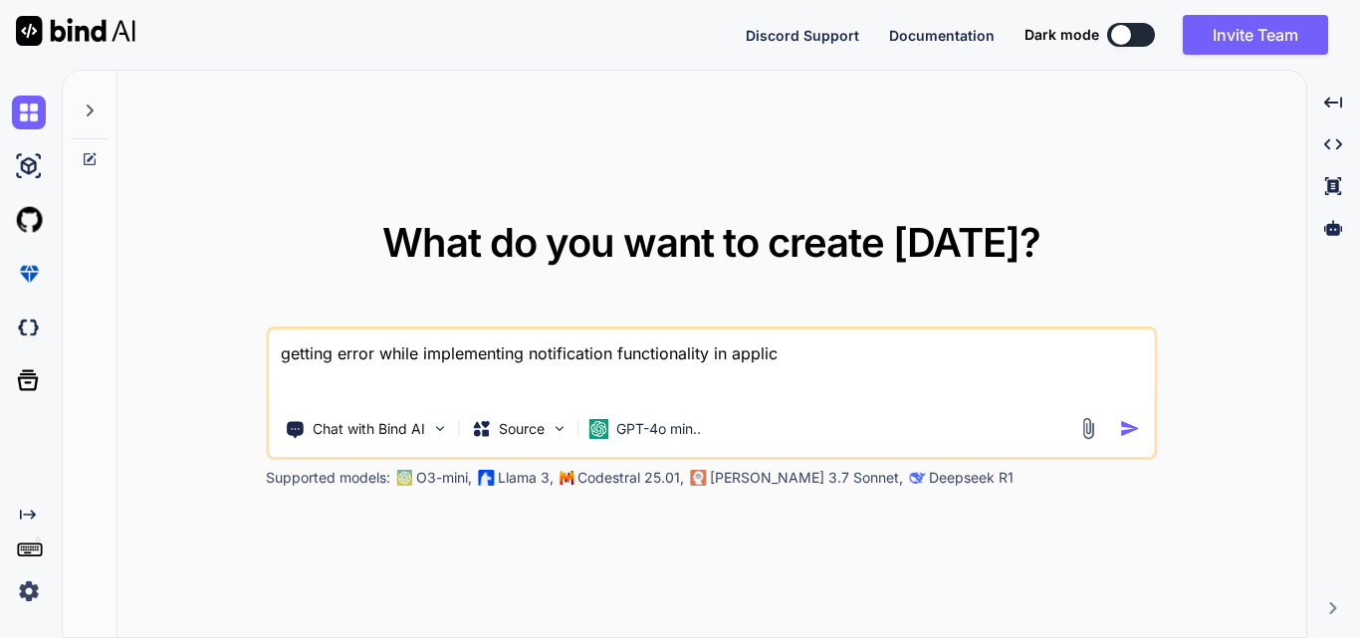
type textarea "x"
type textarea "getting error while implementing notification functionality in applicat"
type textarea "x"
type textarea "getting error while implementing notification functionality in applicati"
type textarea "x"
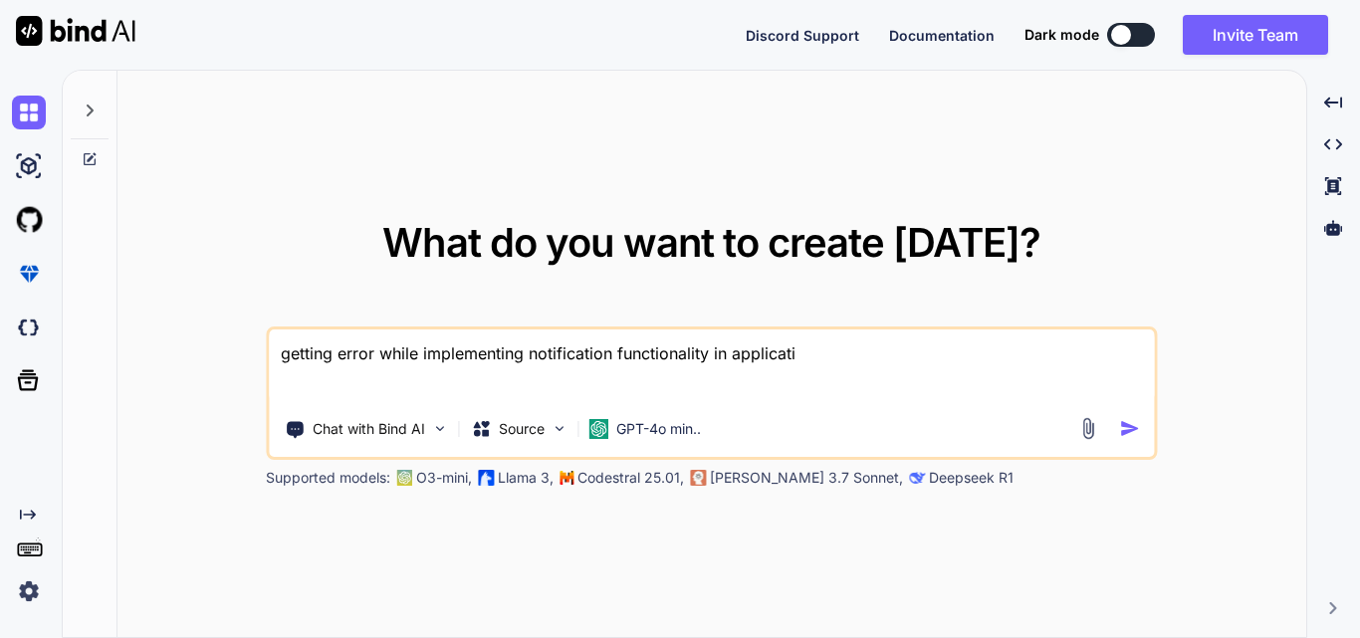
type textarea "getting error while implementing notification functionality in applicatio"
type textarea "x"
type textarea "getting error while implementing notification functionality in application"
type textarea "x"
type textarea "getting error while implementing notification functionality in application"
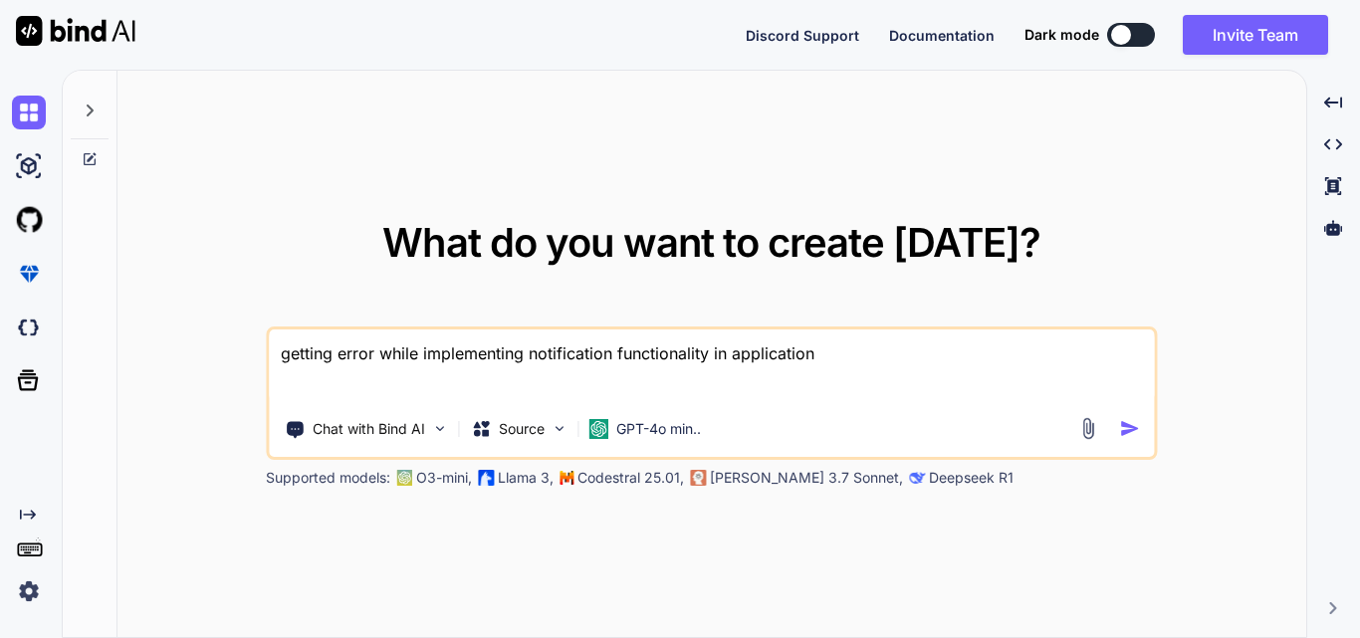
type textarea "x"
type textarea "getting error while implementing notification functionality in application u"
type textarea "x"
type textarea "getting error while implementing notification functionality in application us"
type textarea "x"
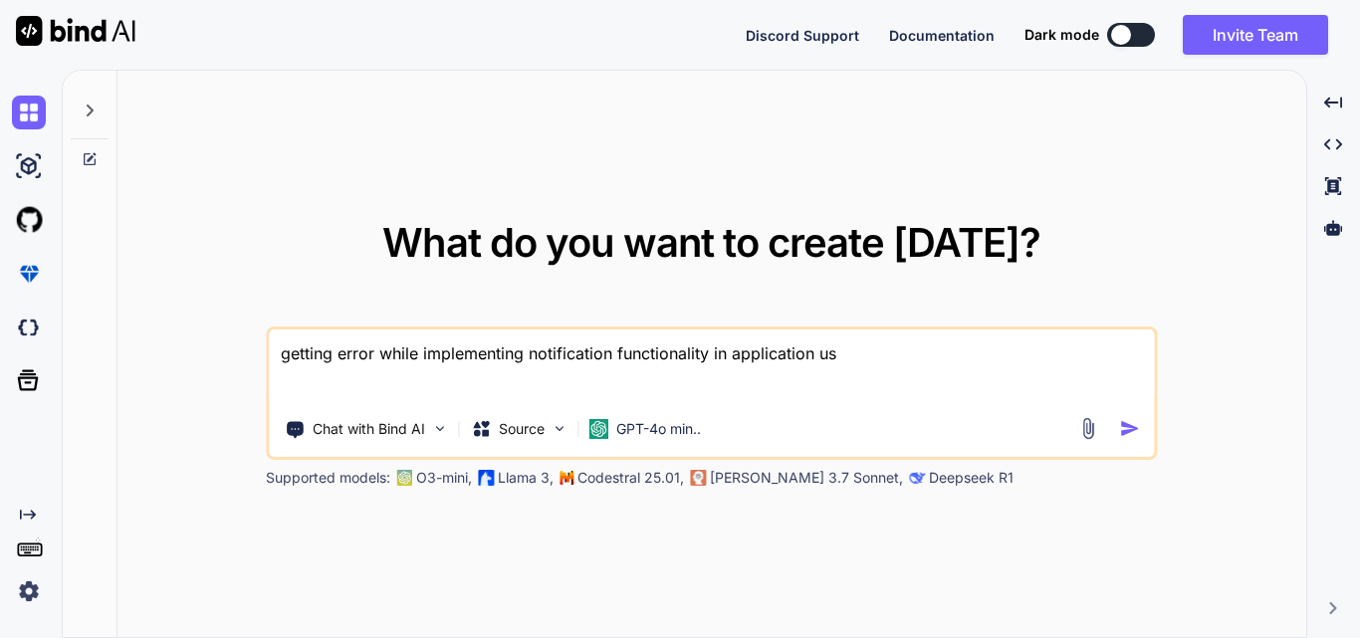
type textarea "getting error while implementing notification functionality in application usi"
type textarea "x"
type textarea "getting error while implementing notification functionality in application usin"
type textarea "x"
type textarea "getting error while implementing notification functionality in application using"
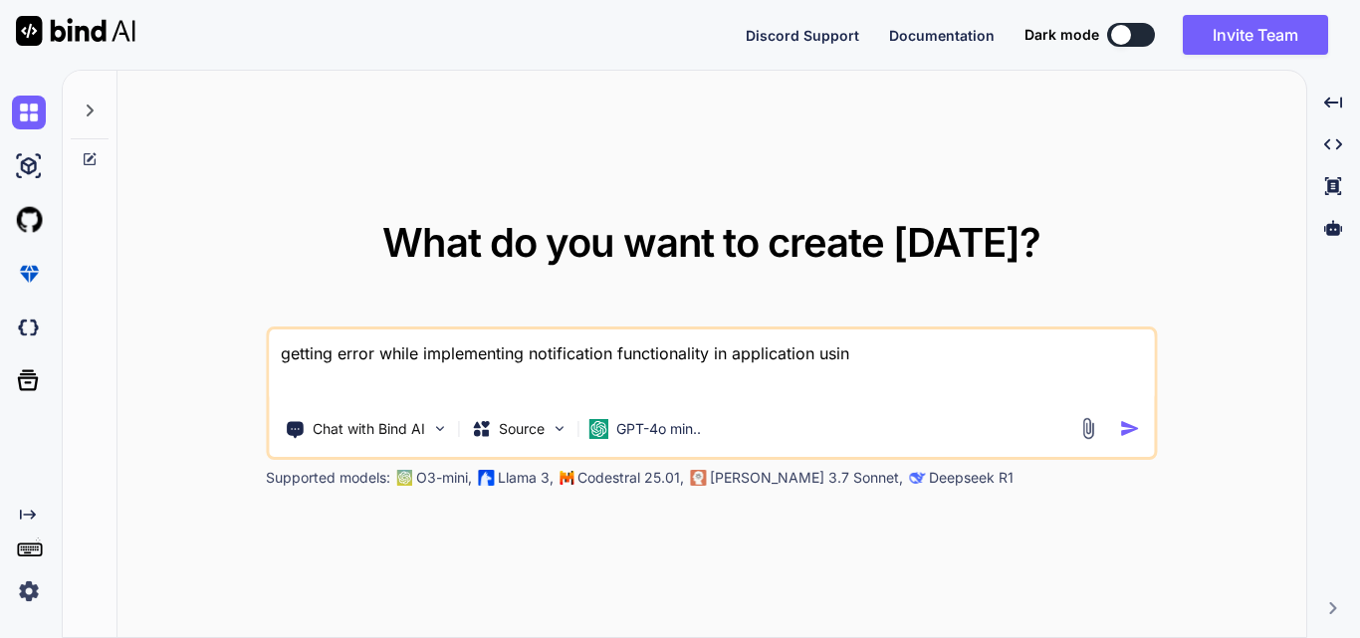
type textarea "x"
type textarea "getting error while implementing notification functionality in application using"
type textarea "x"
type textarea "getting error while implementing notification functionality in application usin…"
type textarea "x"
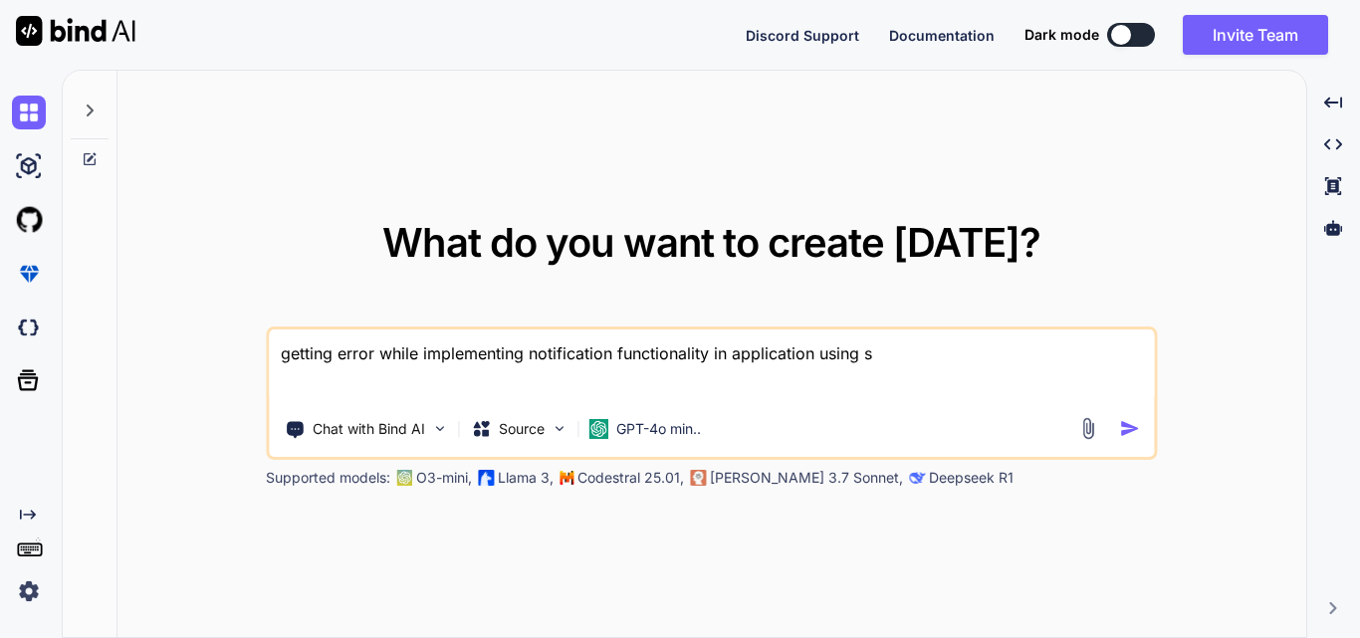
type textarea "getting error while implementing notification functionality in application usin…"
type textarea "x"
type textarea "getting error while implementing notification functionality in application usin…"
type textarea "x"
type textarea "getting error while implementing notification functionality in application usin…"
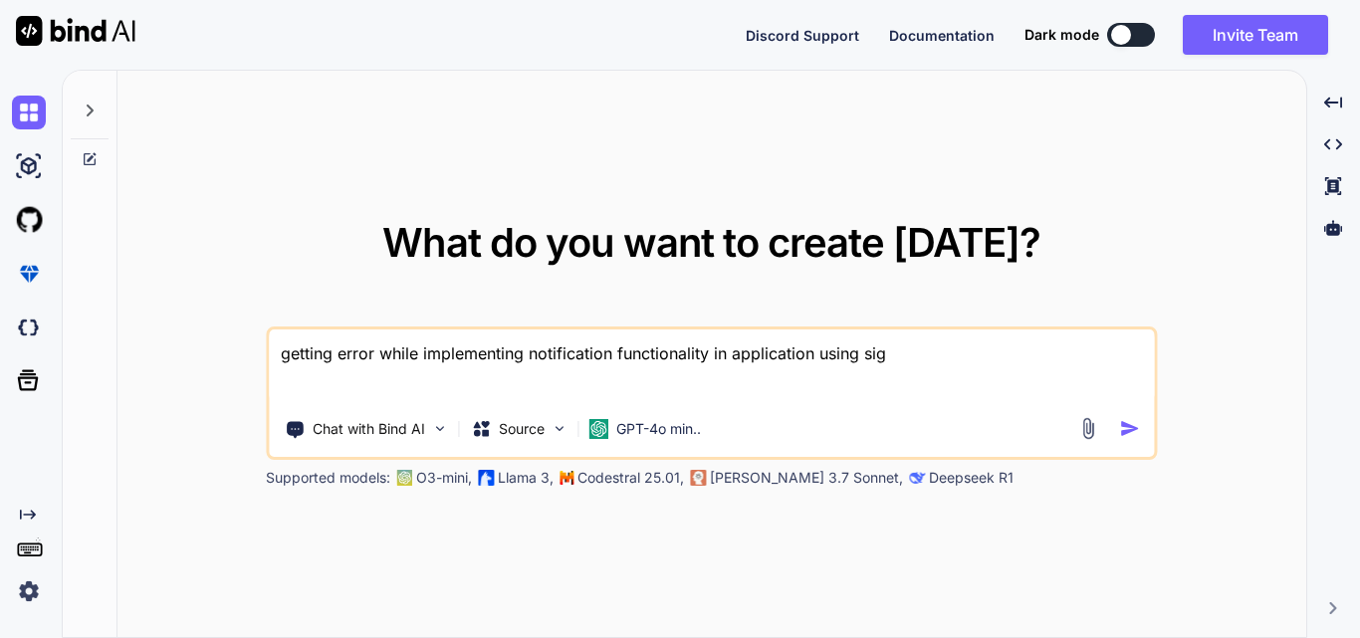
type textarea "x"
type textarea "getting error while implementing notification functionality in application usin…"
type textarea "x"
type textarea "getting error while implementing notification functionality in application usin…"
type textarea "x"
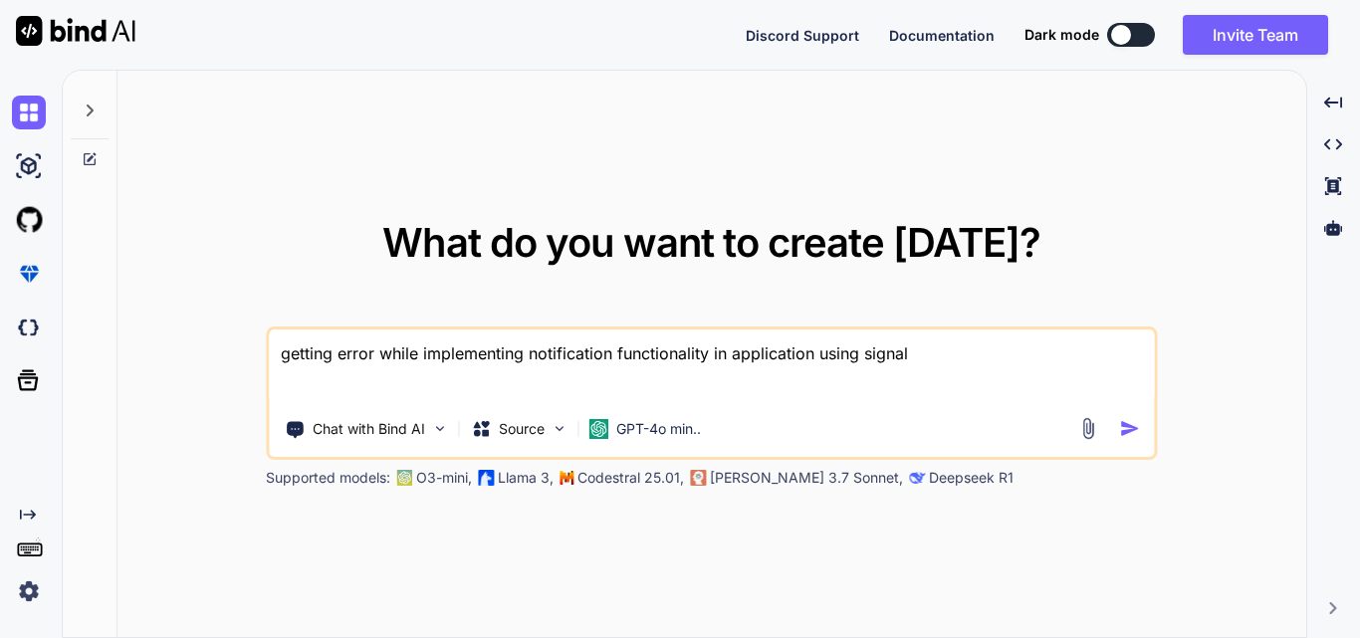
type textarea "getting error while implementing notification functionality in application usin…"
type textarea "x"
type textarea "getting error while implementing notification functionality in application usin…"
type textarea "x"
type textarea "getting error while implementing notification functionality in application usin…"
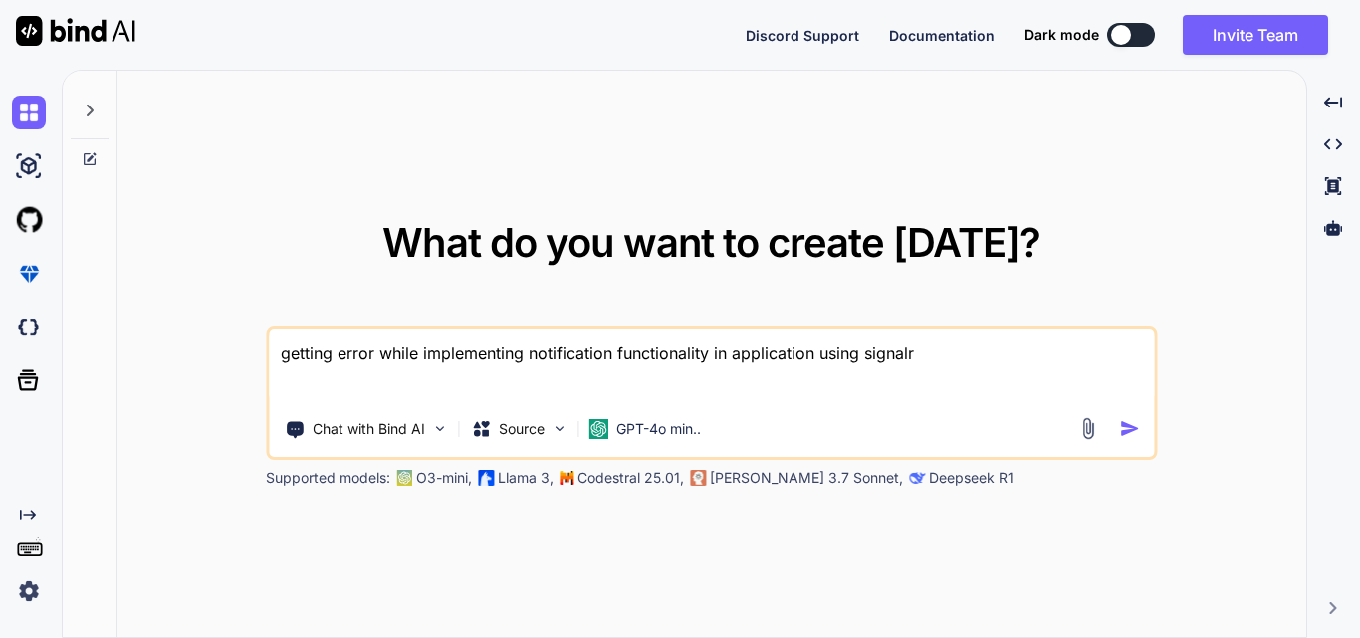
type textarea "x"
type textarea "getting error while implementing notification functionality in application usin…"
type textarea "x"
type textarea "getting error while implementing notification functionality in application usin…"
type textarea "x"
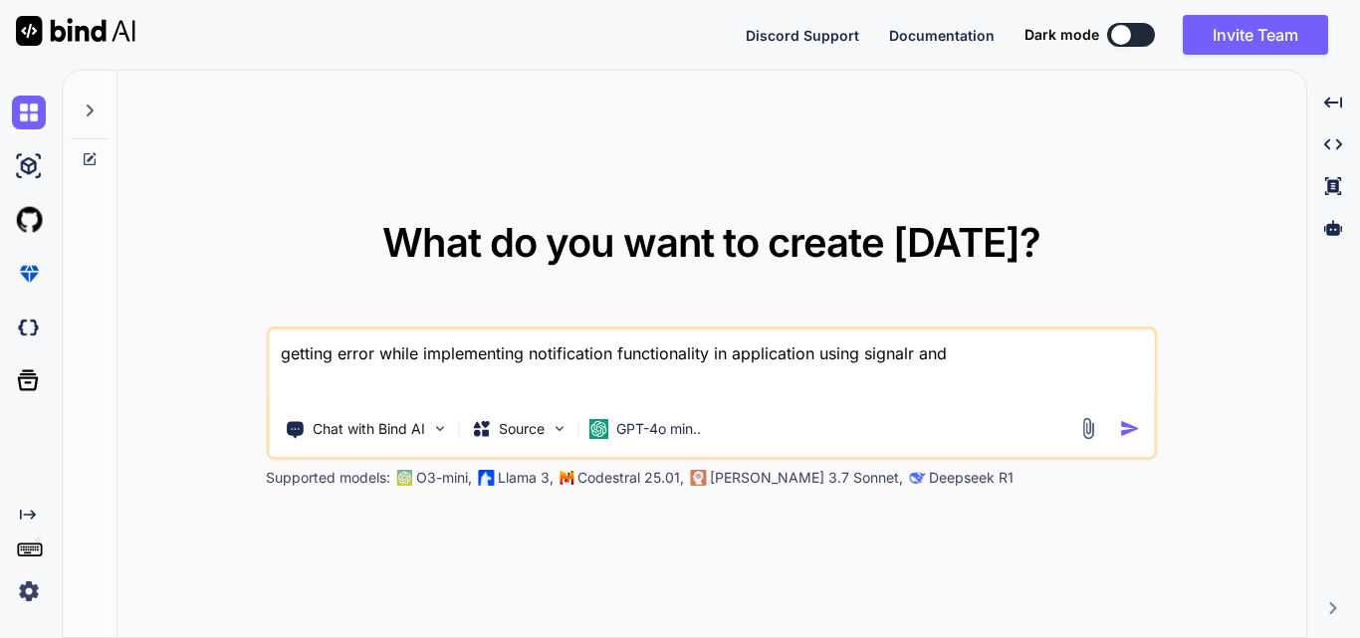
type textarea "getting error while implementing notification functionality in application usin…"
type textarea "x"
type textarea "getting error while implementing notification functionality in application usin…"
type textarea "x"
type textarea "getting error while implementing notification functionality in application usin…"
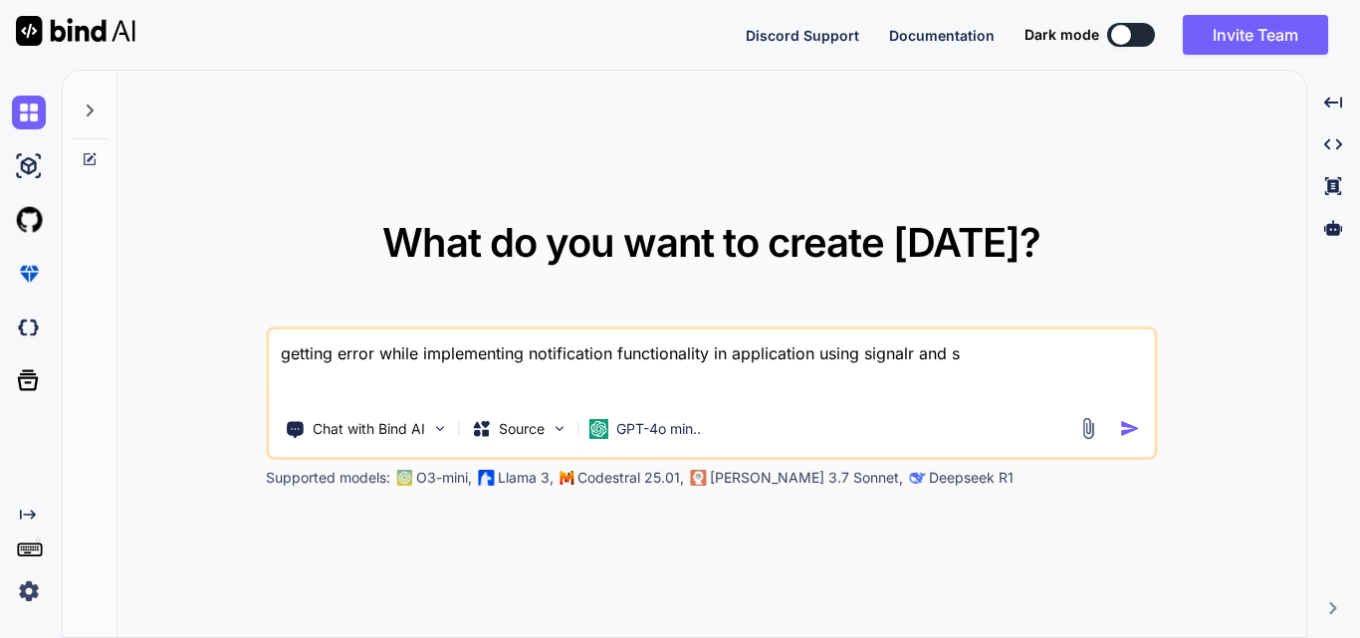
type textarea "x"
type textarea "getting error while implementing notification functionality in application usin…"
type textarea "x"
type textarea "getting error while implementing notification functionality in application usin…"
type textarea "x"
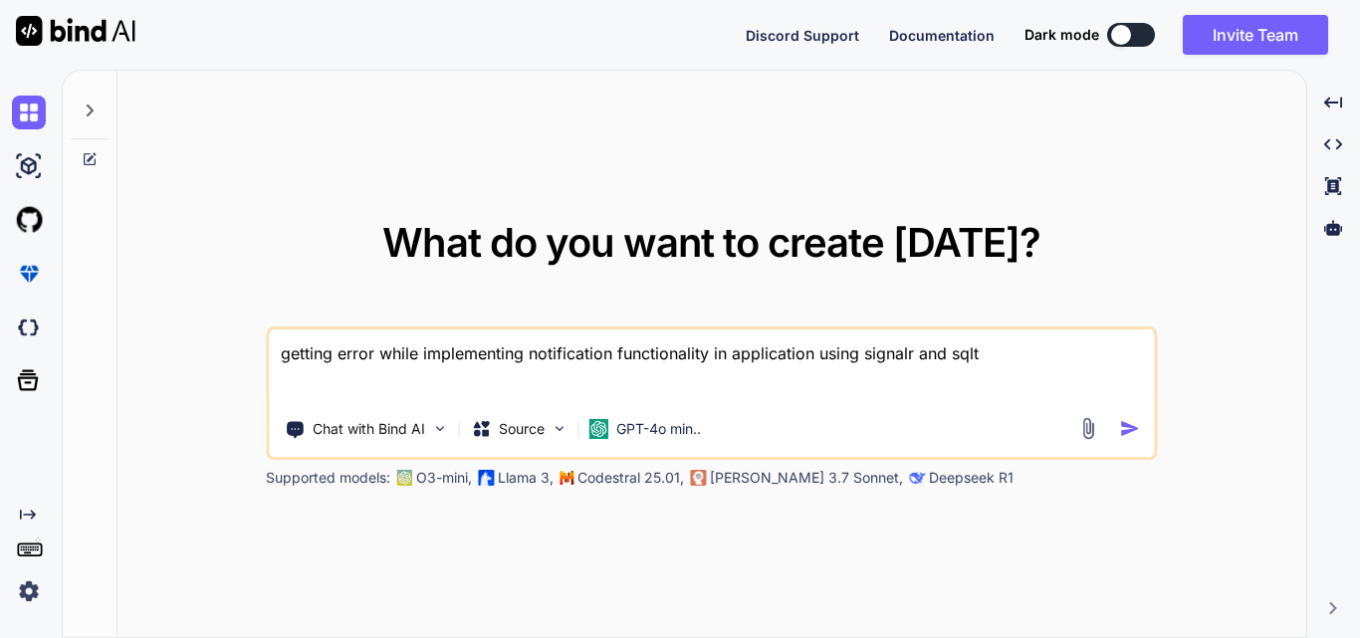
type textarea "getting error while implementing notification functionality in application usin…"
type textarea "x"
type textarea "getting error while implementing notification functionality in application usin…"
paste textarea "[EMAIL_ADDRESS][DOMAIN_NAME]"
paste textarea "TableDependency.SqlClient.Exceptions.UserWithMissingPermissionException: 'User …"
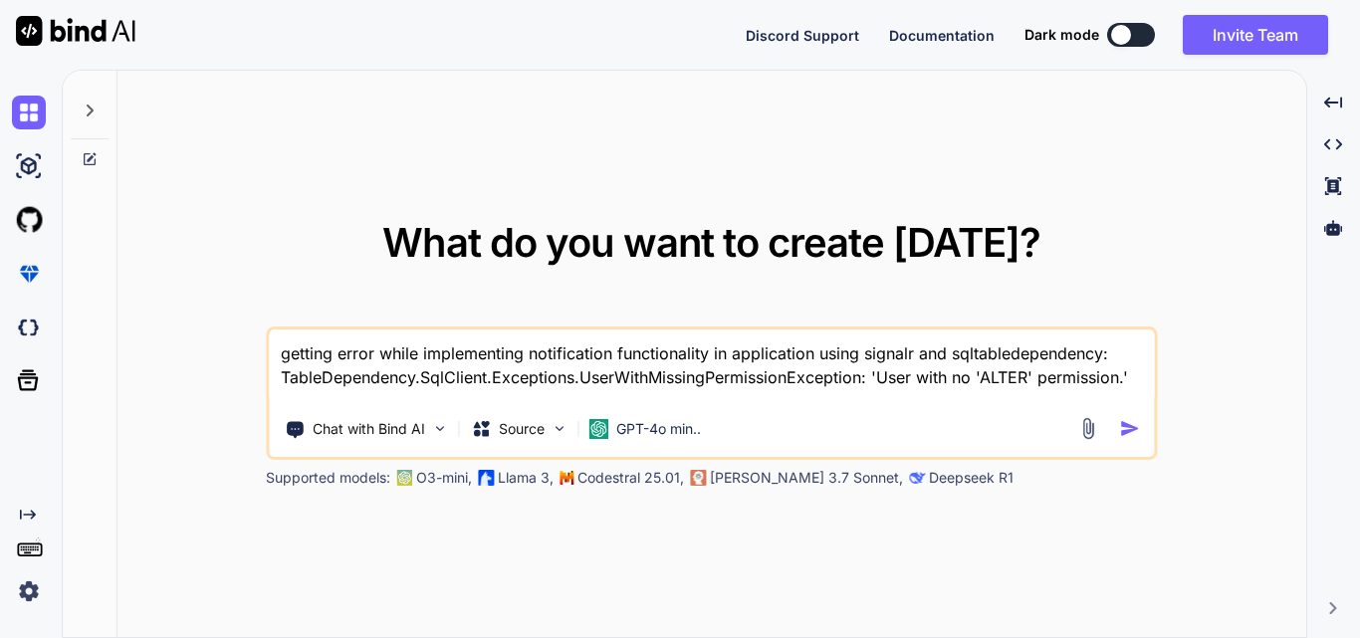
click at [1129, 436] on img "button" at bounding box center [1129, 428] width 21 height 21
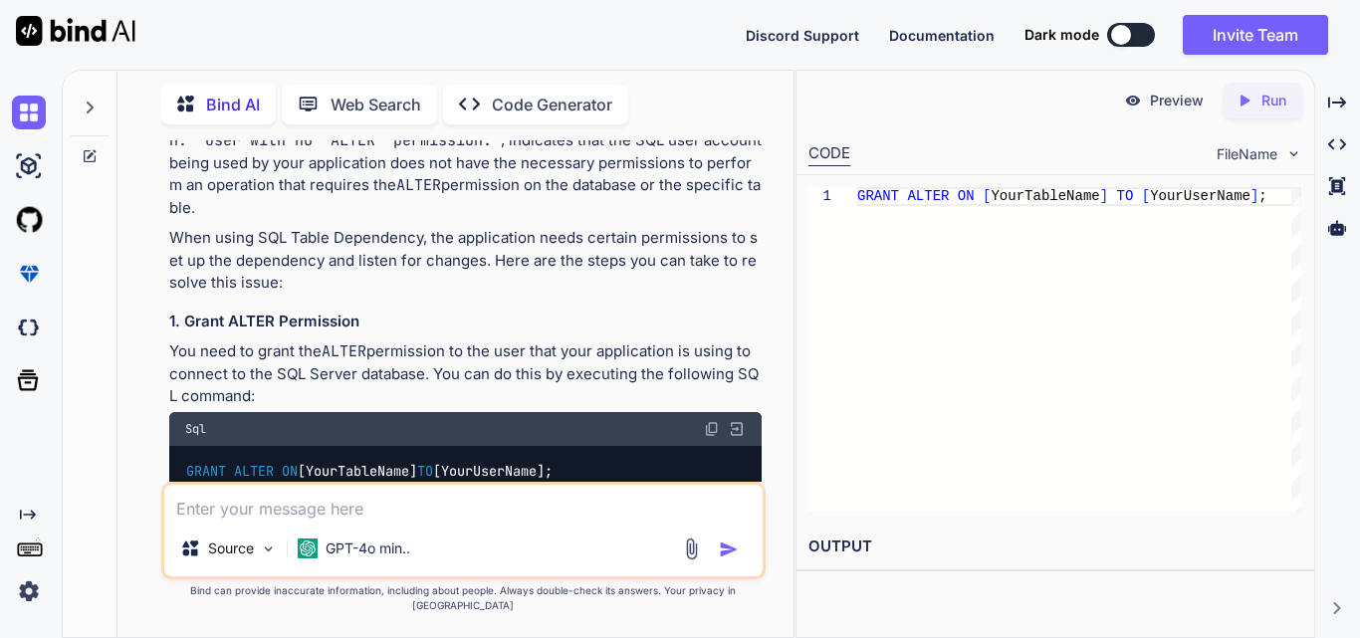
scroll to position [299, 0]
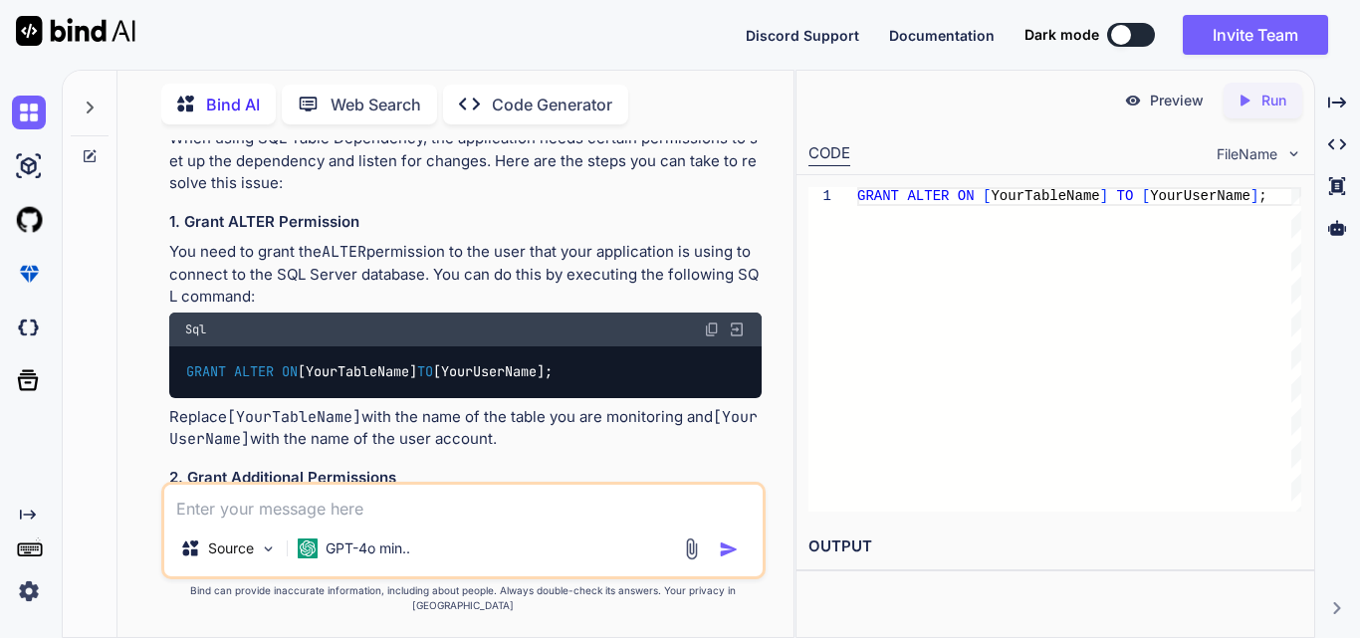
drag, startPoint x: 582, startPoint y: 369, endPoint x: 185, endPoint y: 373, distance: 397.1
click at [185, 373] on code "GRANT ALTER ON [YourTableName] TO [YourUserName];" at bounding box center [369, 371] width 369 height 21
copy code "GRANT ALTER ON [YourTableName] TO [YourUserName];"
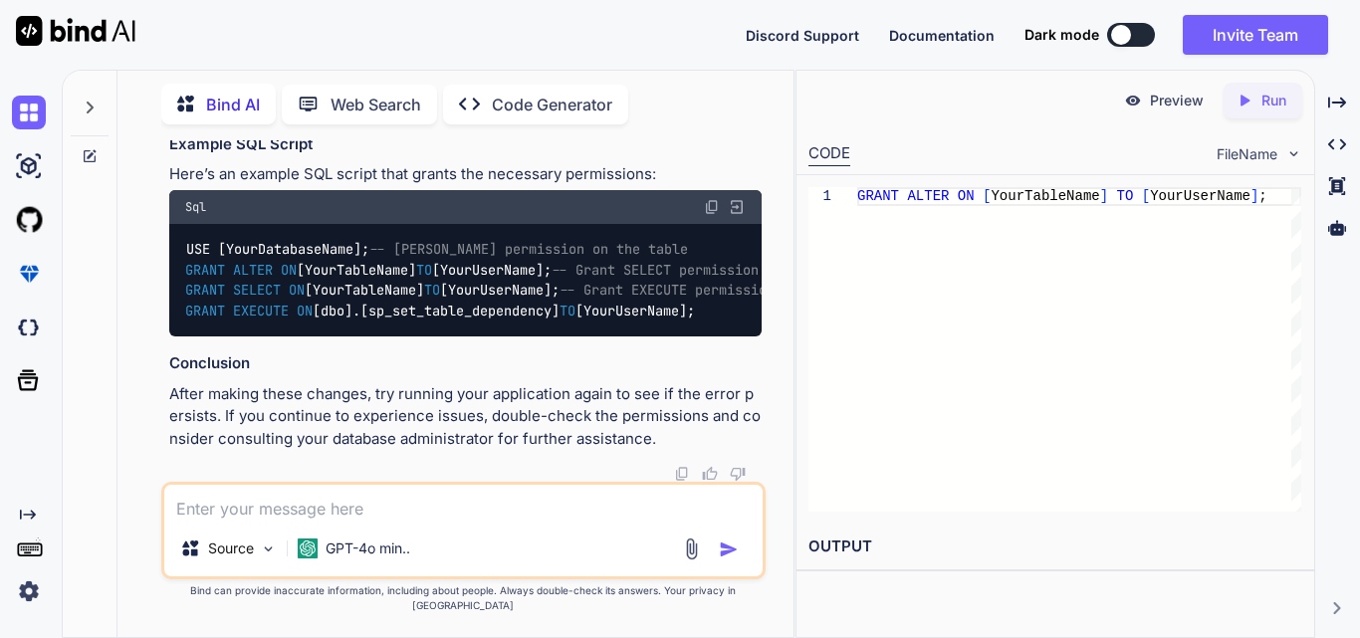
scroll to position [1394, 0]
click at [495, 520] on textarea at bounding box center [463, 503] width 598 height 36
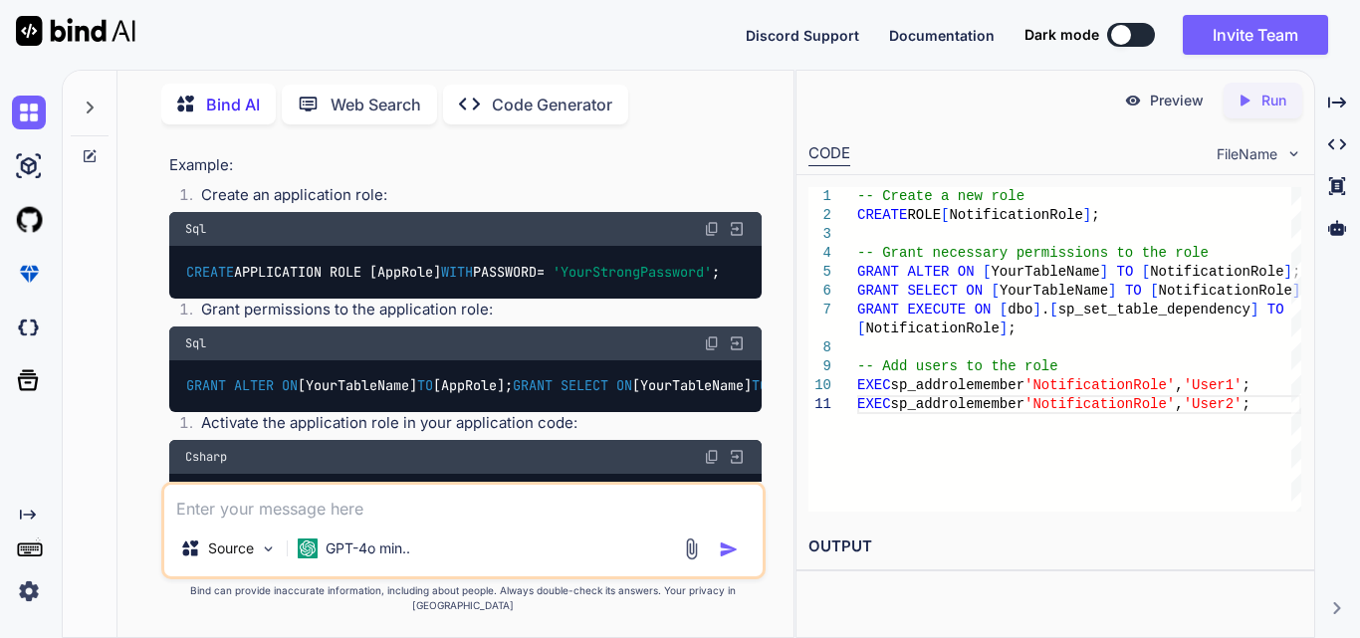
scroll to position [2501, 0]
